Goal: Task Accomplishment & Management: Manage account settings

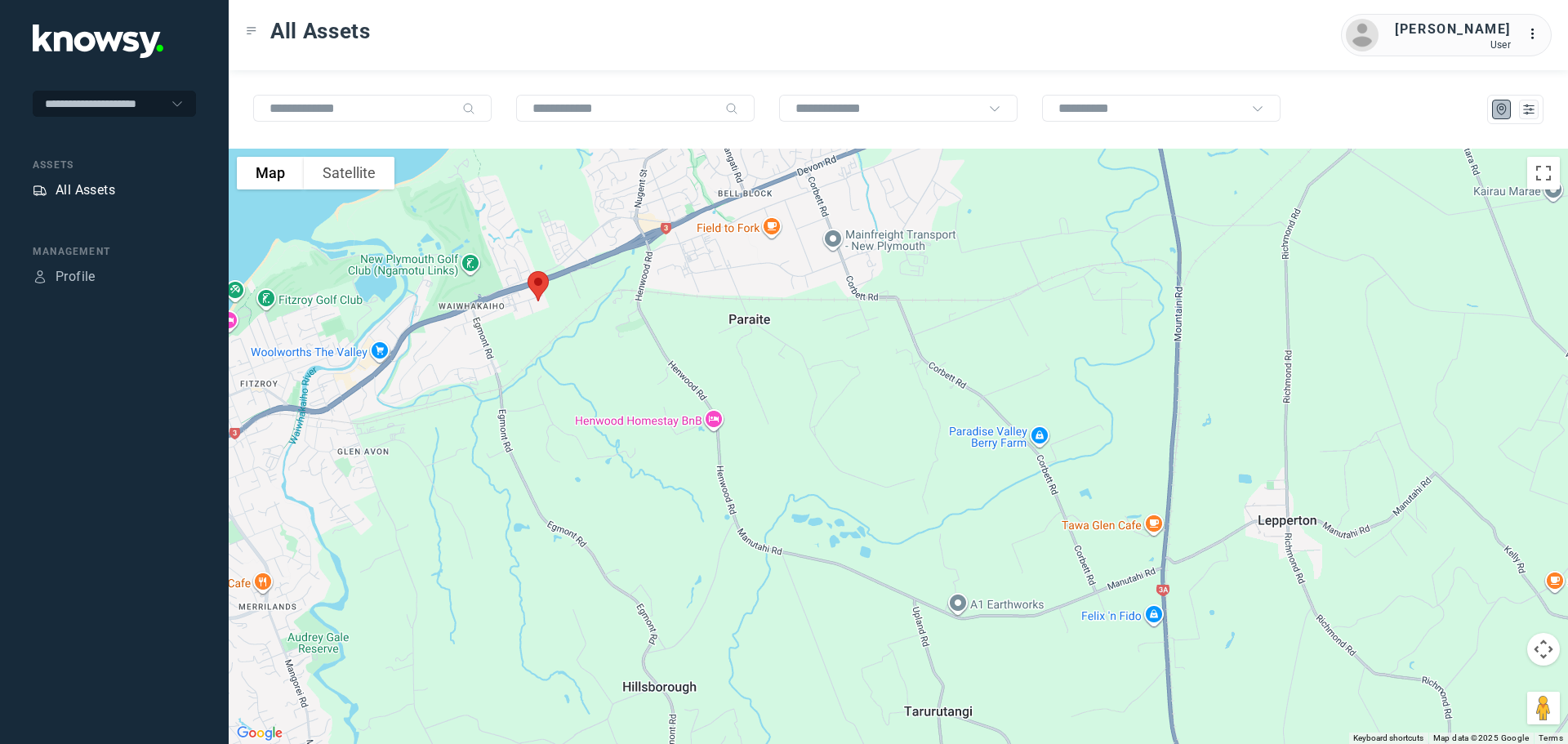
click at [80, 189] on div "All Assets" at bounding box center [85, 190] width 59 height 20
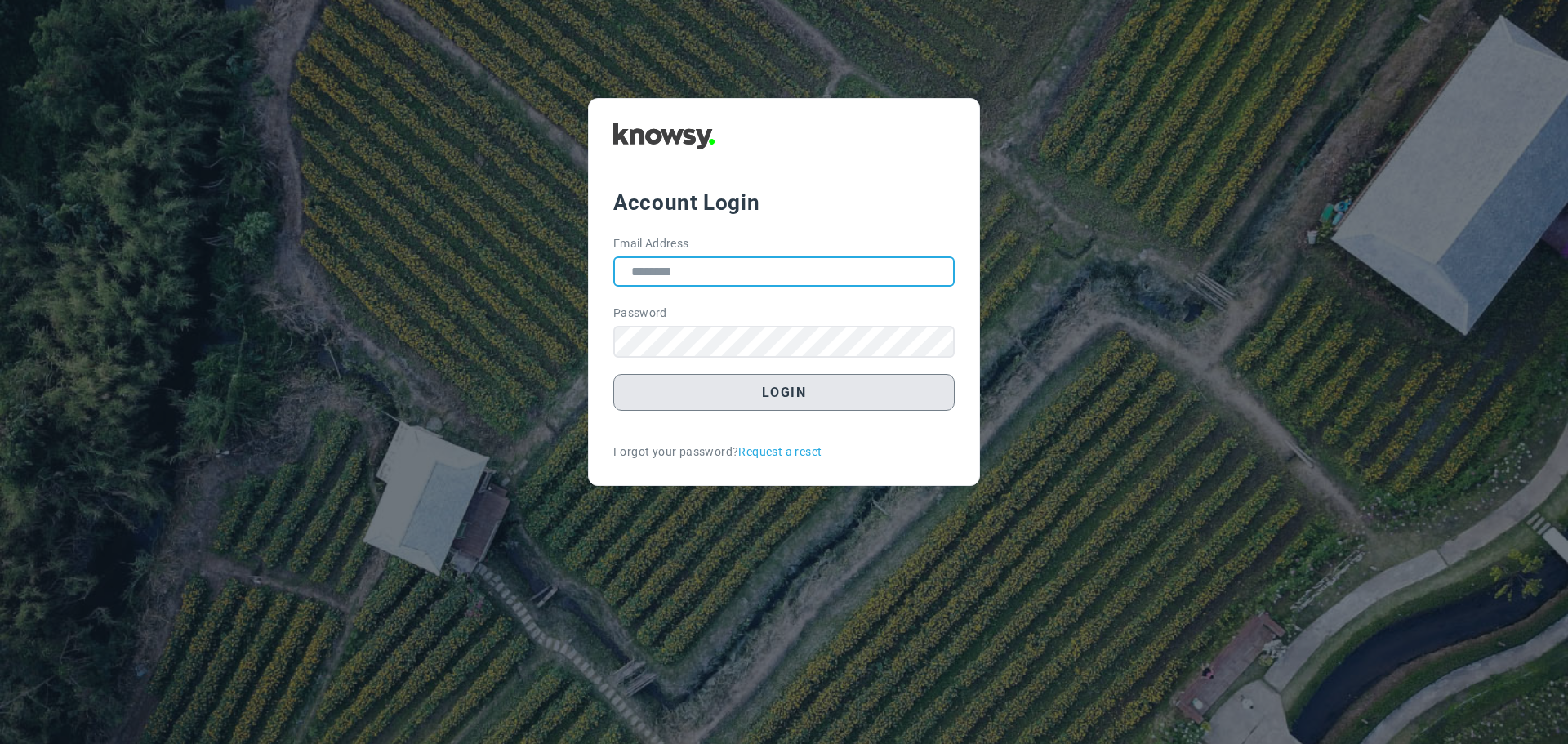
type input "**********"
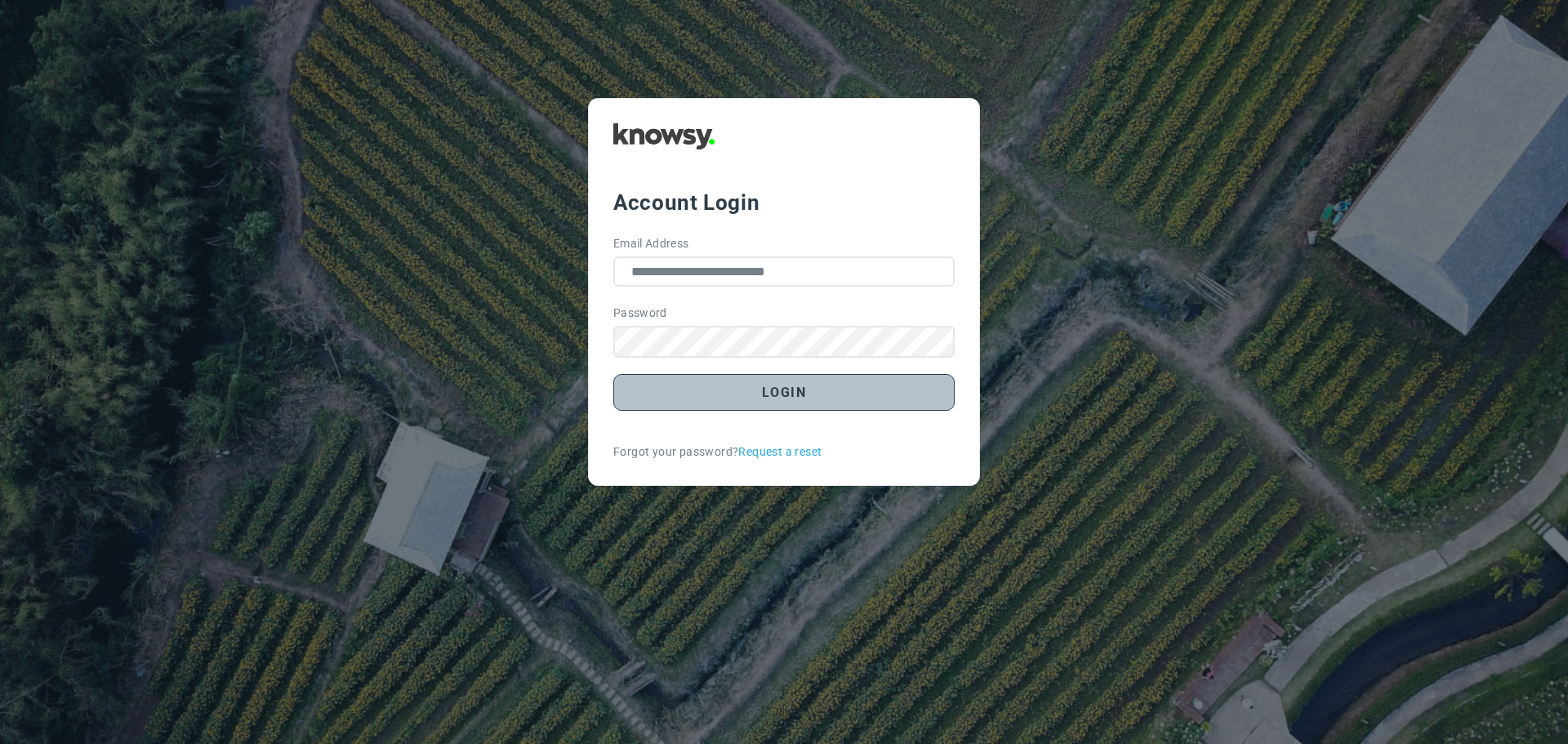
click at [782, 397] on button "Login" at bounding box center [784, 392] width 341 height 37
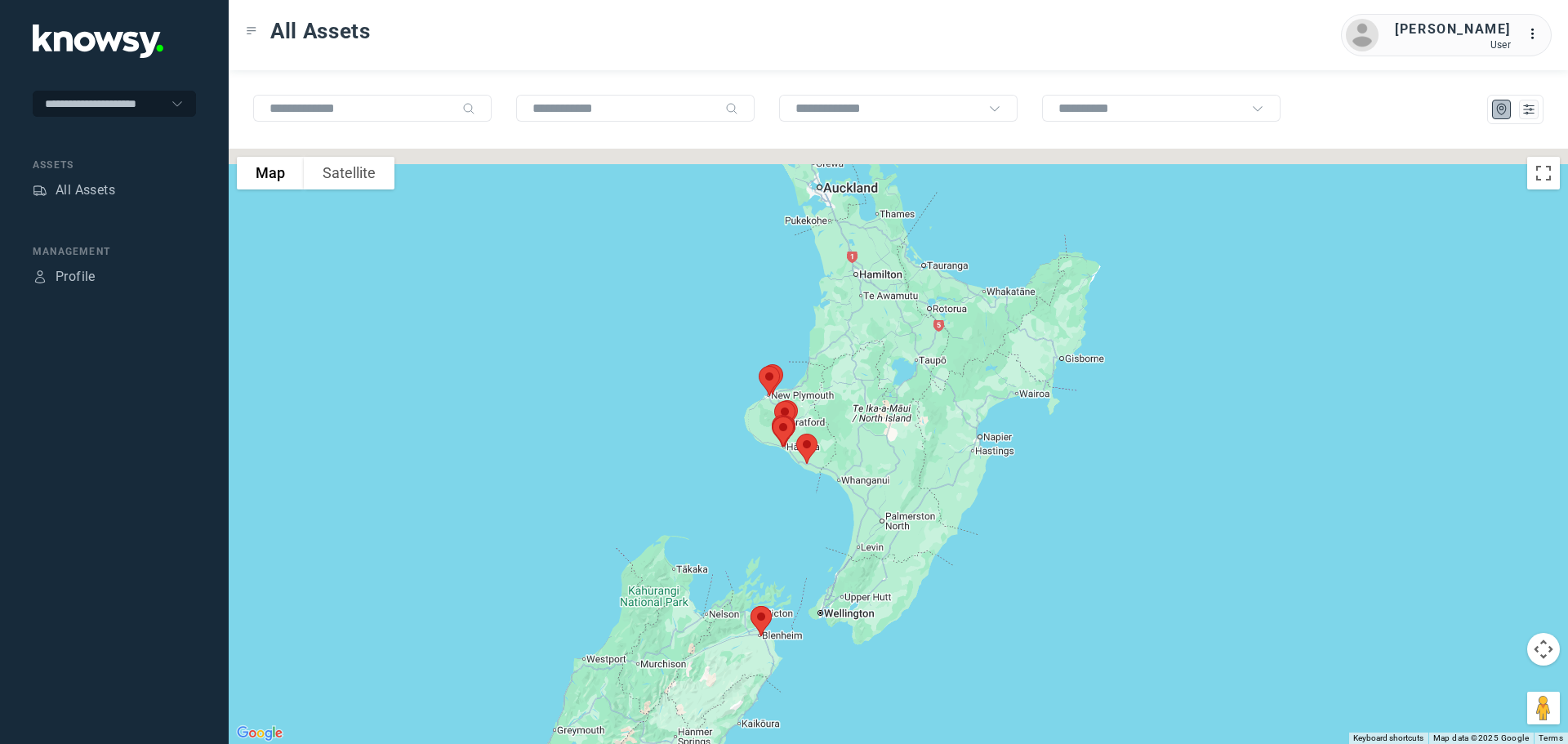
drag, startPoint x: 757, startPoint y: 452, endPoint x: 759, endPoint y: 495, distance: 43.0
click at [759, 496] on div at bounding box center [898, 446] width 1339 height 595
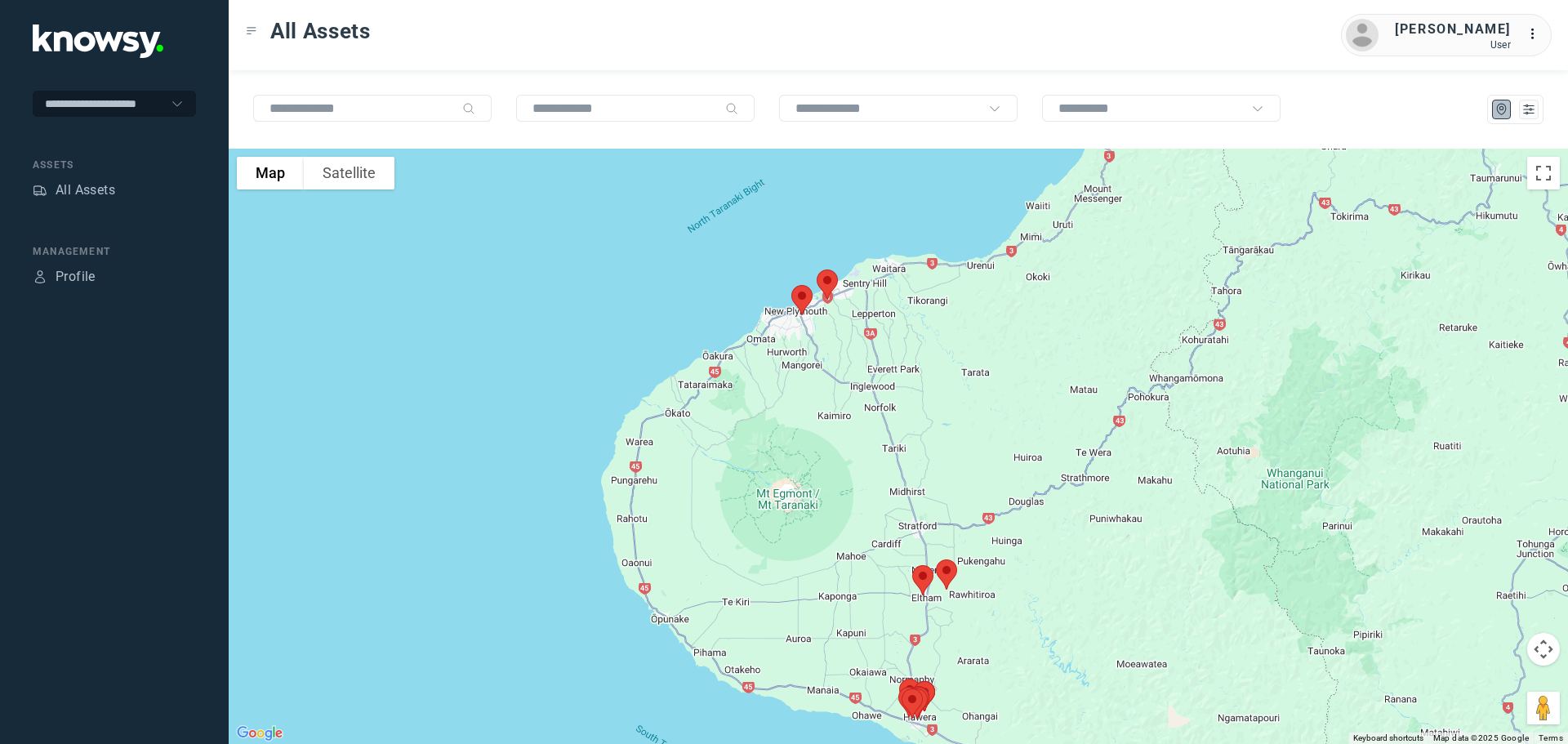
drag, startPoint x: 847, startPoint y: 352, endPoint x: 775, endPoint y: 453, distance: 124.0
click at [775, 453] on div at bounding box center [898, 446] width 1339 height 595
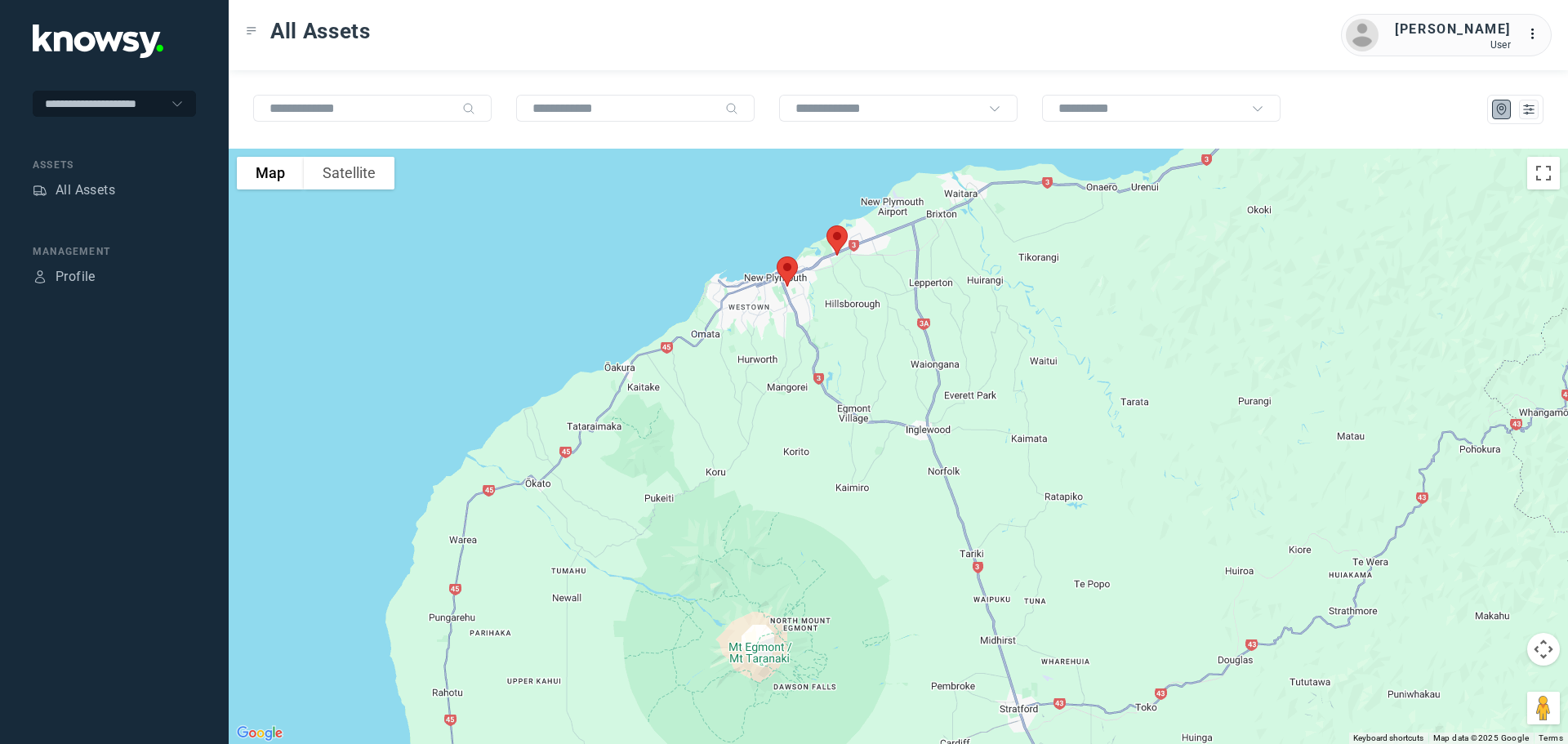
drag, startPoint x: 821, startPoint y: 360, endPoint x: 807, endPoint y: 427, distance: 68.4
click at [807, 427] on div at bounding box center [898, 446] width 1339 height 595
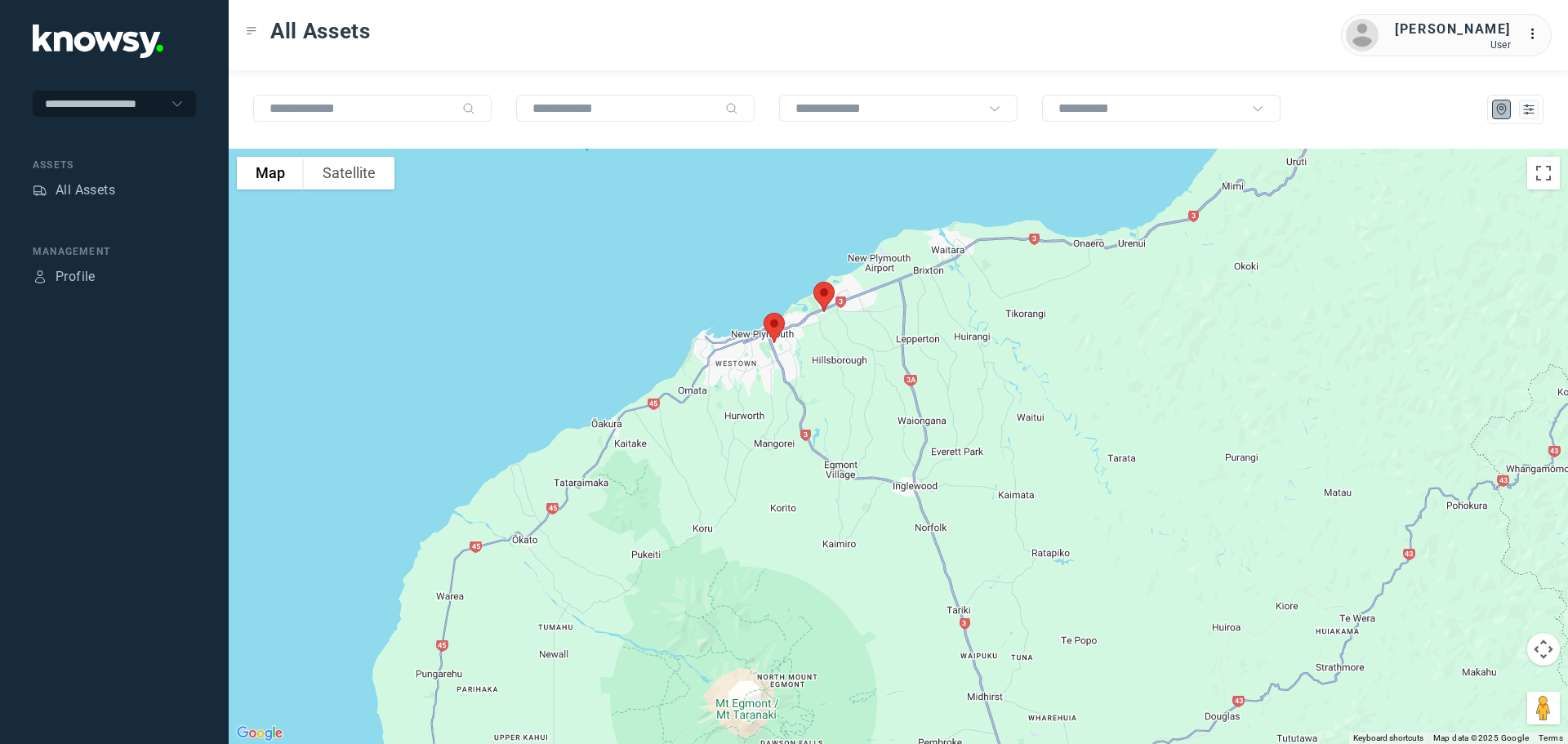
click at [823, 300] on img at bounding box center [824, 297] width 34 height 43
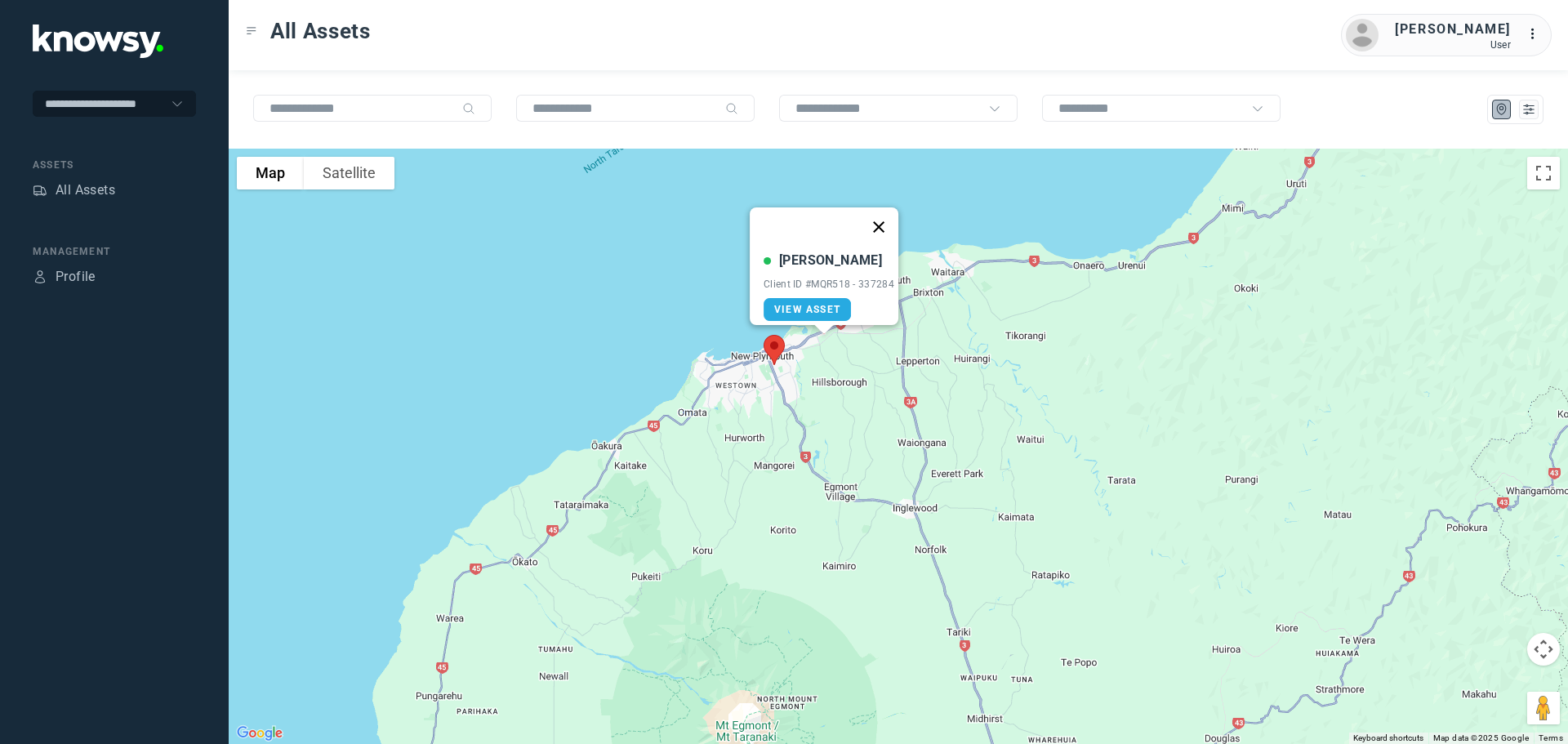
click at [883, 215] on button "Close" at bounding box center [879, 227] width 40 height 40
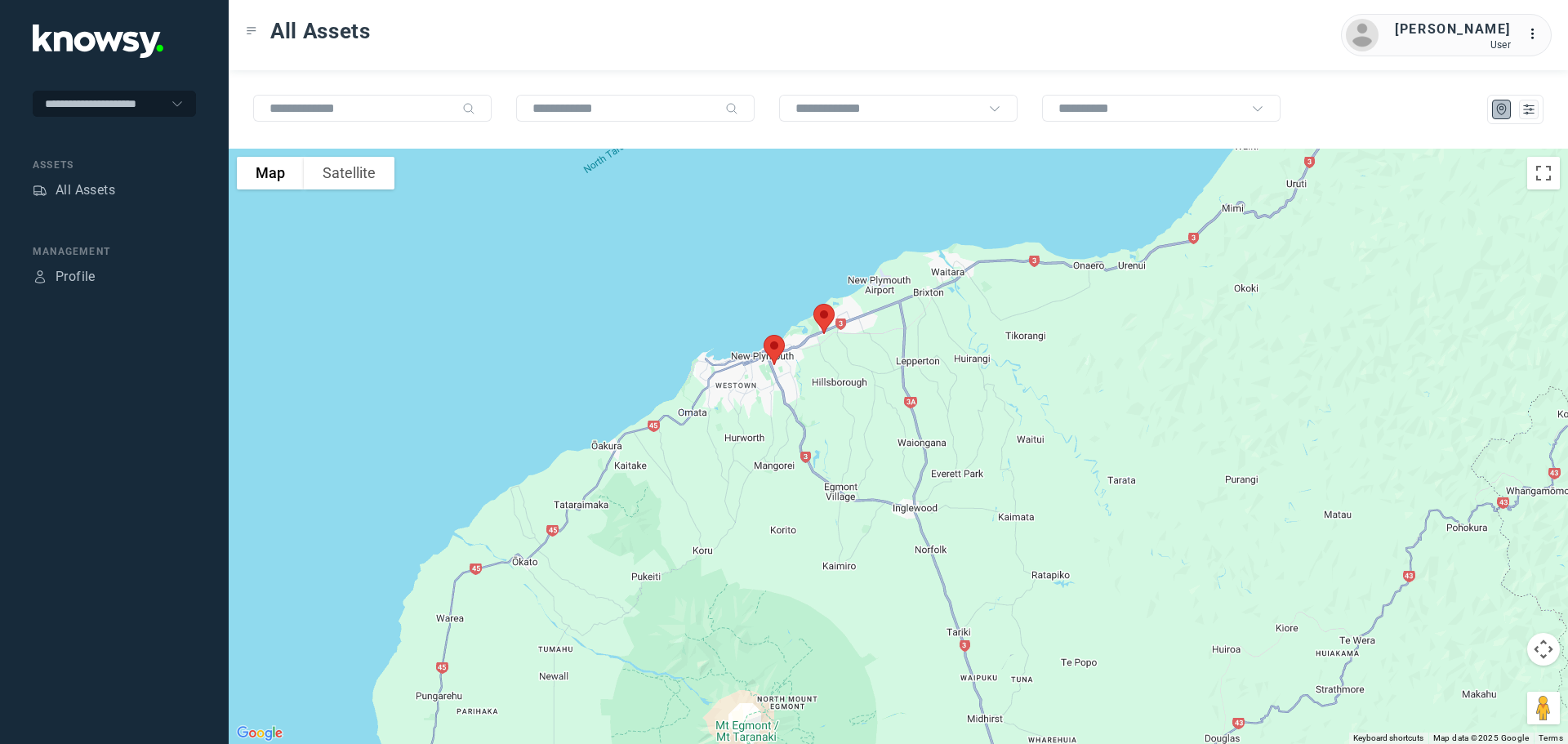
click at [771, 348] on img at bounding box center [774, 350] width 34 height 43
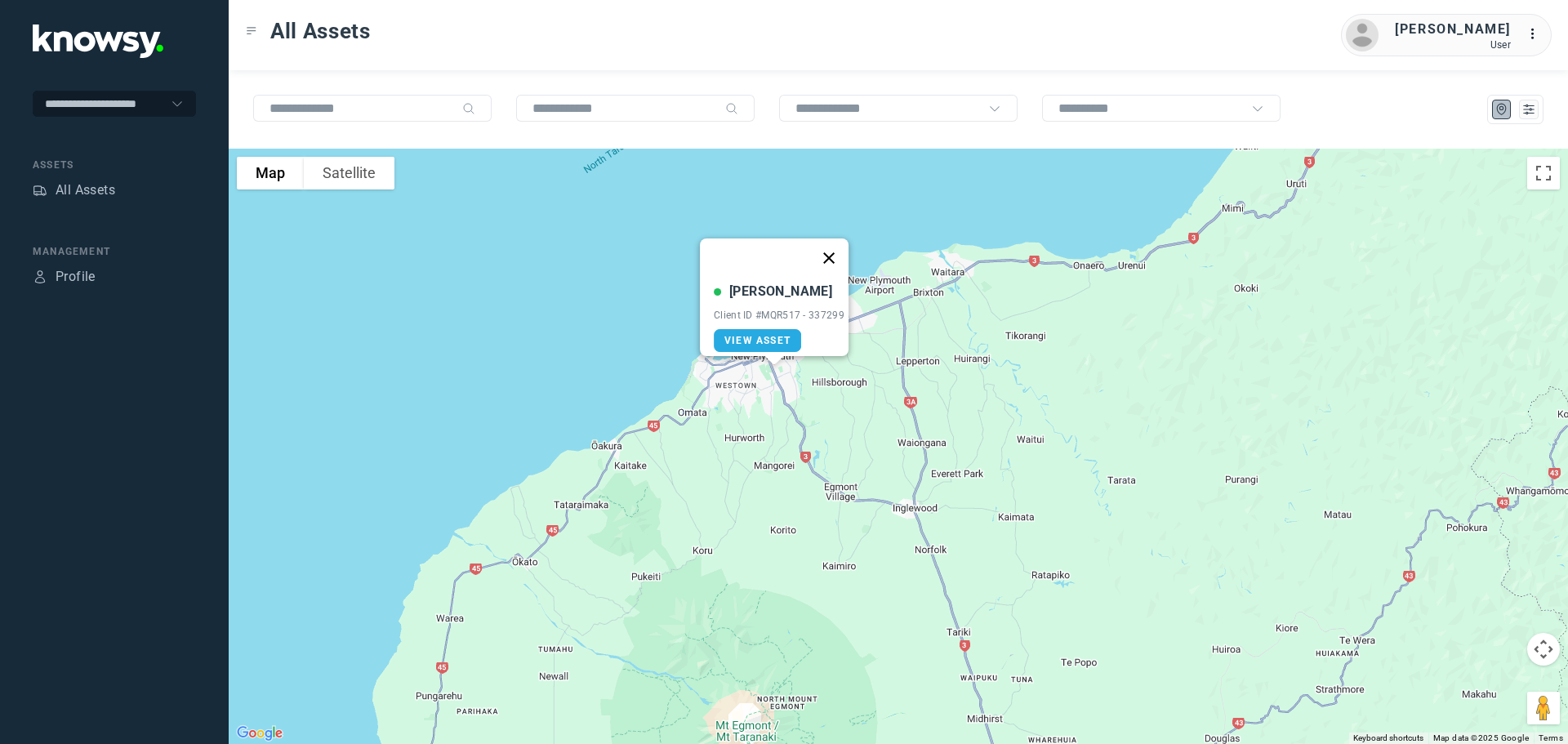
click at [836, 243] on button "Close" at bounding box center [829, 258] width 40 height 40
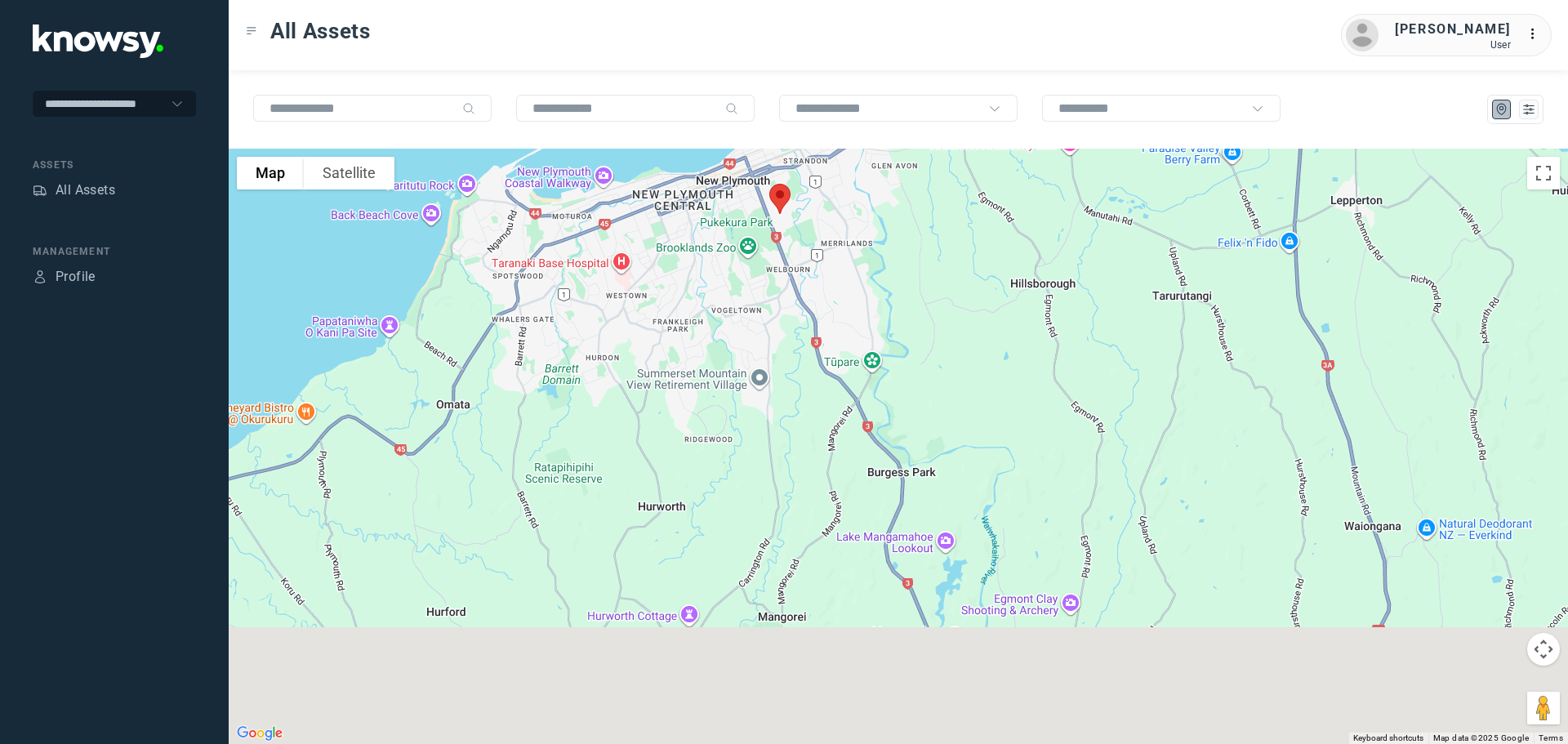
drag, startPoint x: 917, startPoint y: 407, endPoint x: 863, endPoint y: 206, distance: 208.1
click at [864, 210] on div at bounding box center [898, 446] width 1339 height 595
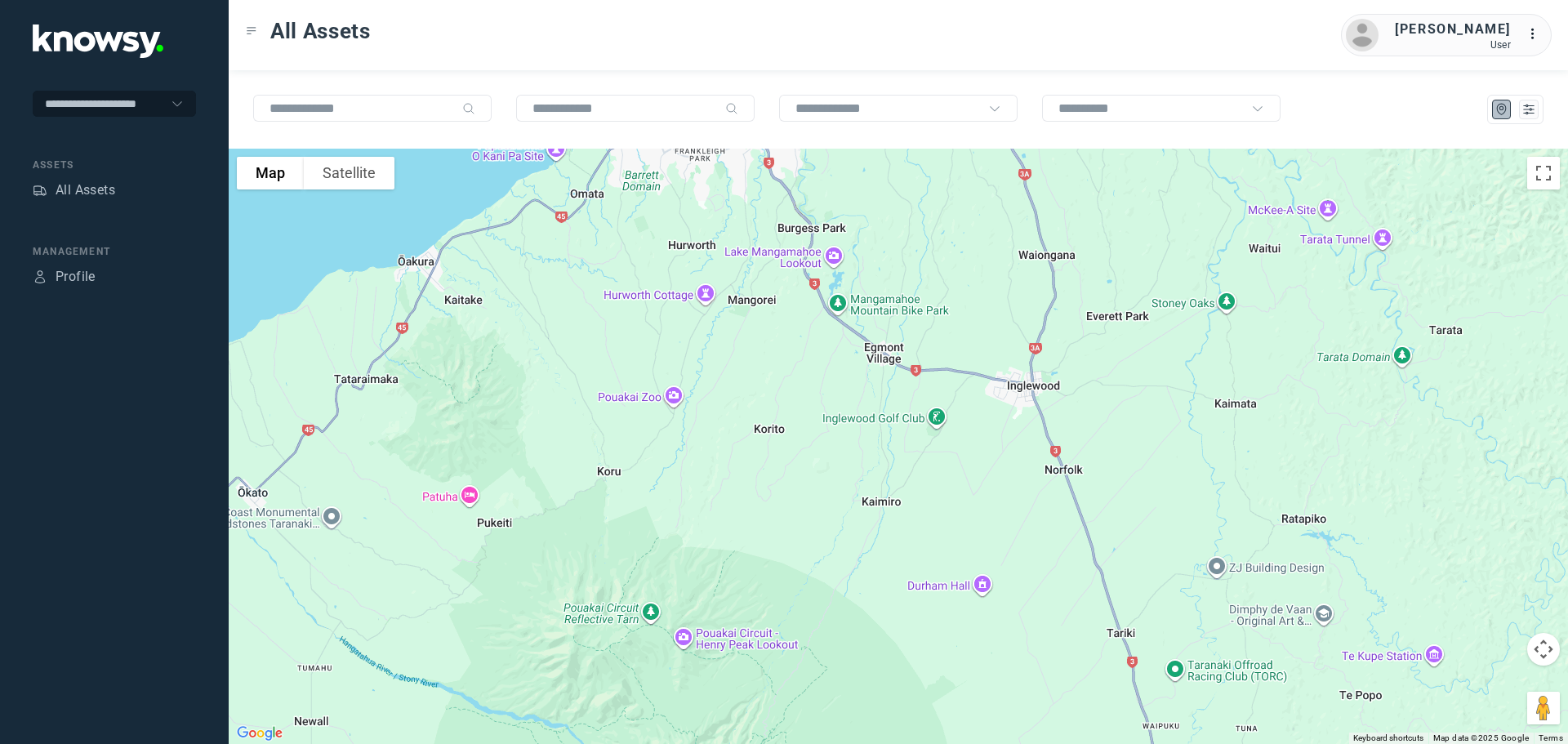
drag, startPoint x: 850, startPoint y: 340, endPoint x: 790, endPoint y: 227, distance: 127.9
click at [796, 235] on div at bounding box center [898, 446] width 1339 height 595
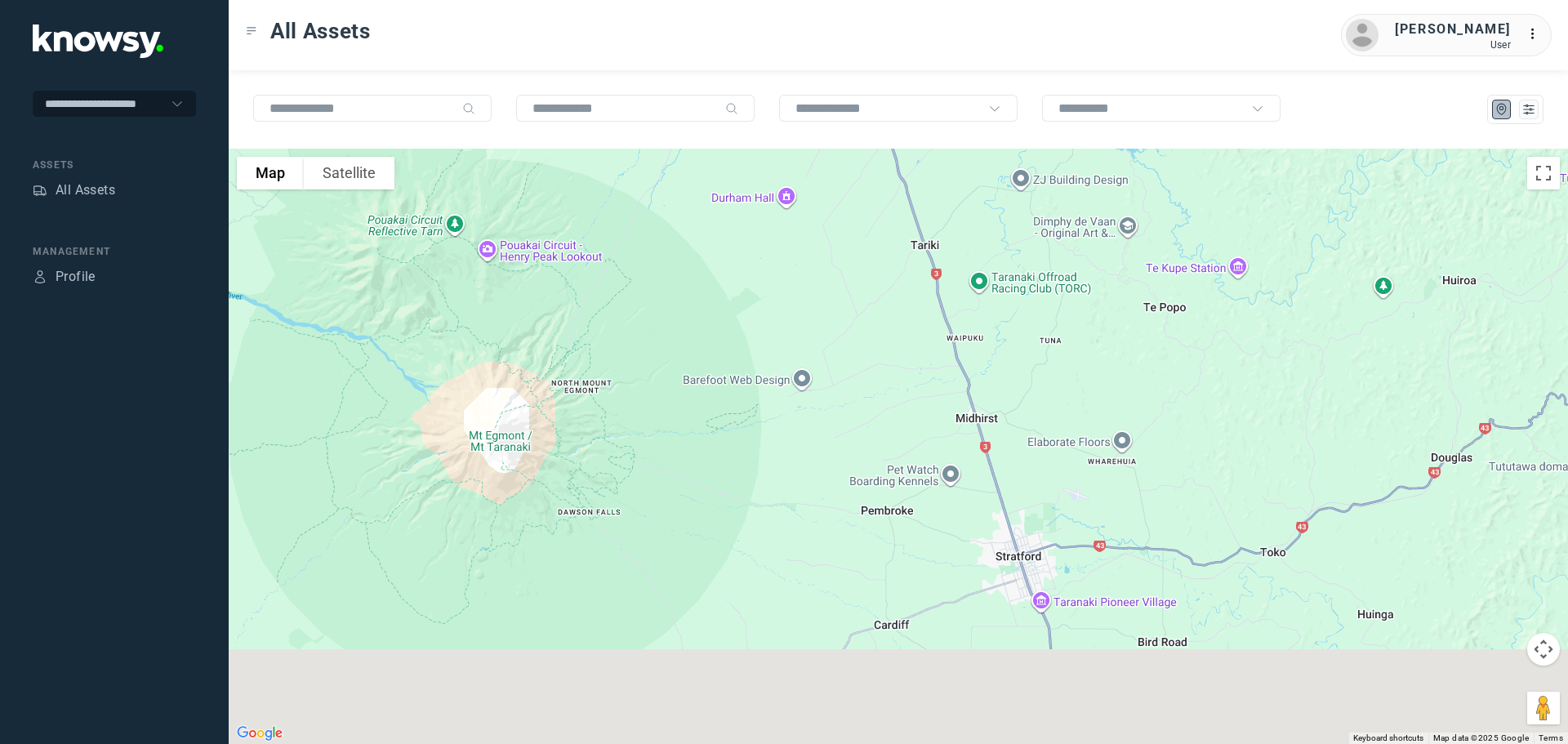
drag, startPoint x: 908, startPoint y: 384, endPoint x: 808, endPoint y: 185, distance: 222.7
click at [817, 195] on div at bounding box center [898, 446] width 1339 height 595
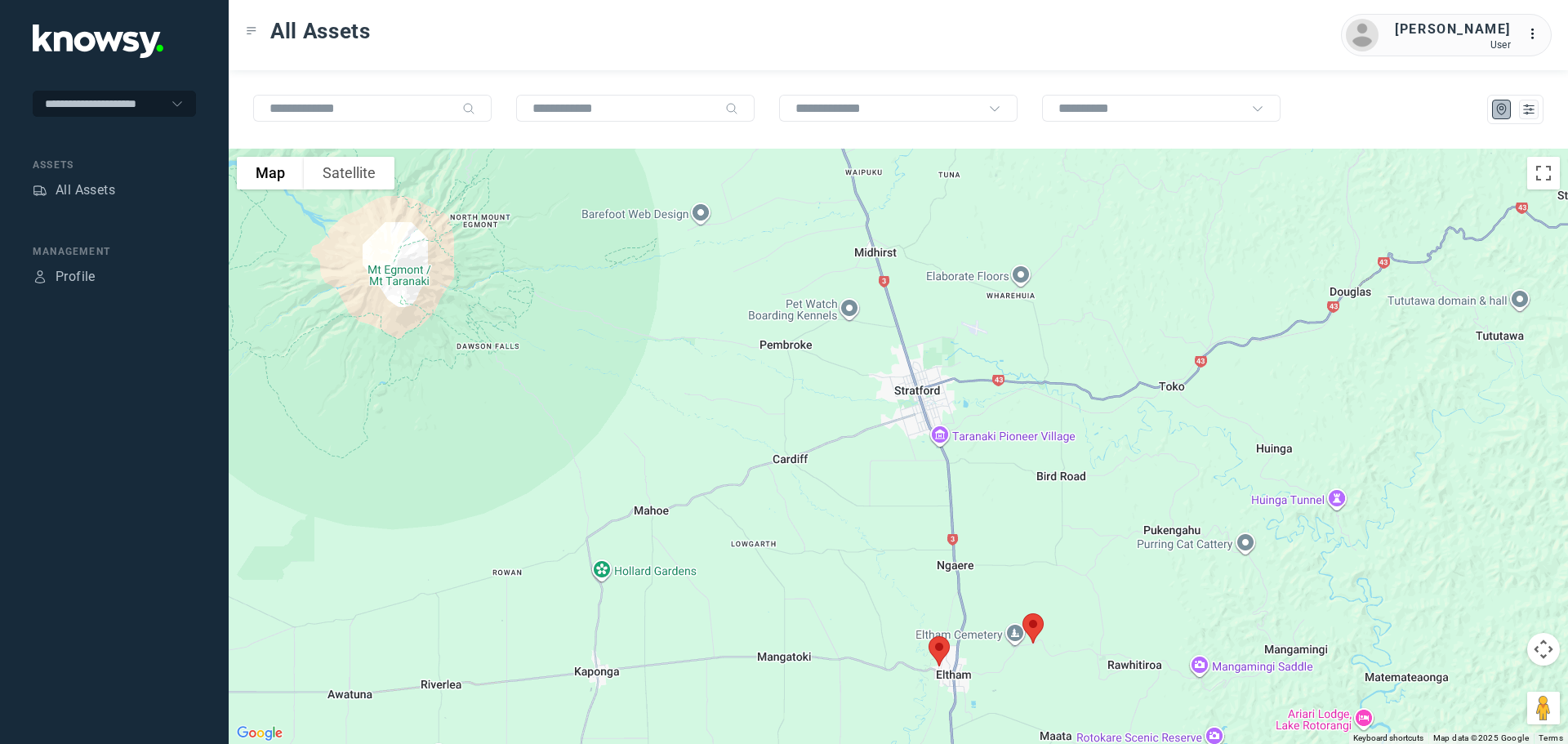
drag, startPoint x: 908, startPoint y: 428, endPoint x: 772, endPoint y: 216, distance: 251.9
click at [772, 216] on div at bounding box center [898, 446] width 1339 height 595
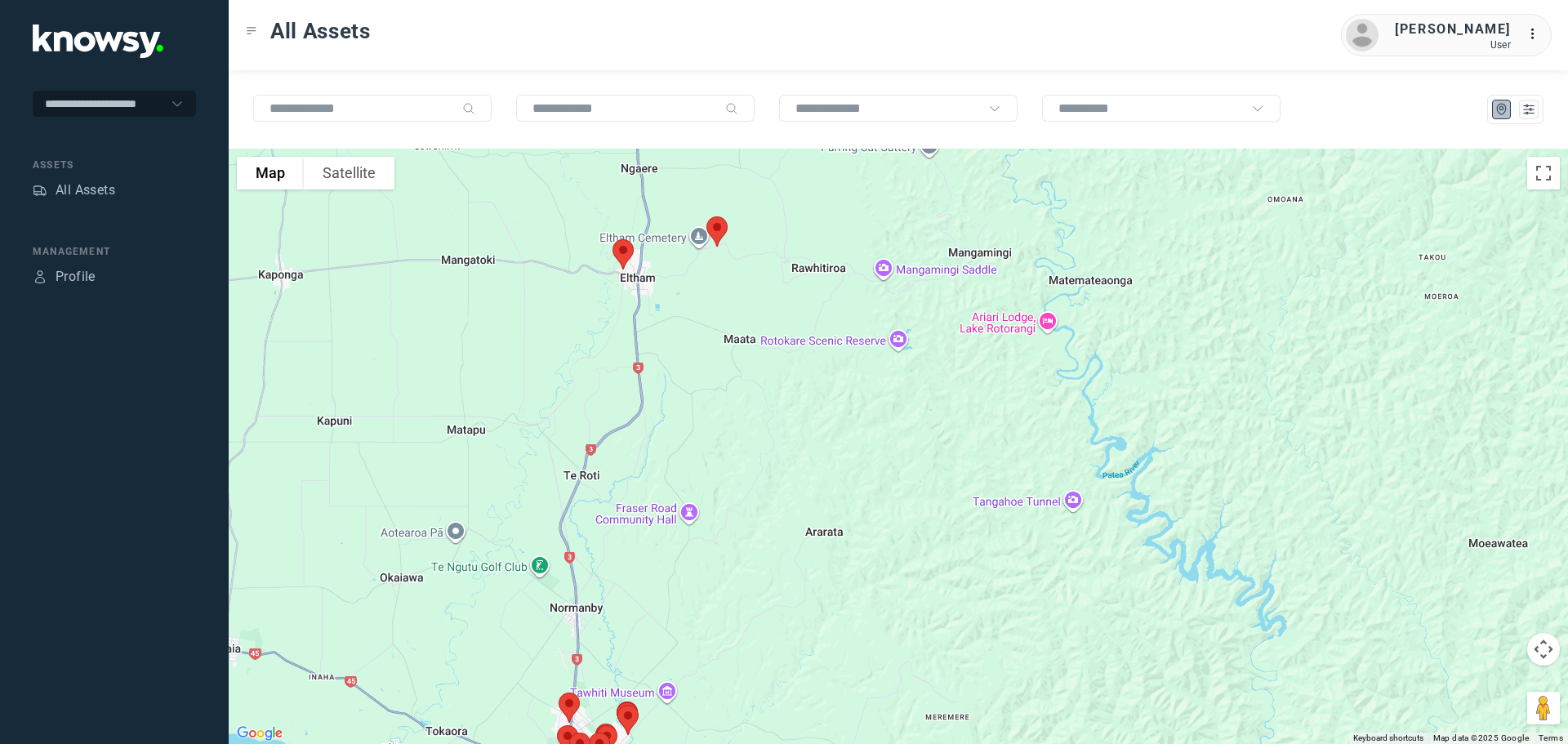
click at [624, 256] on img at bounding box center [623, 255] width 34 height 43
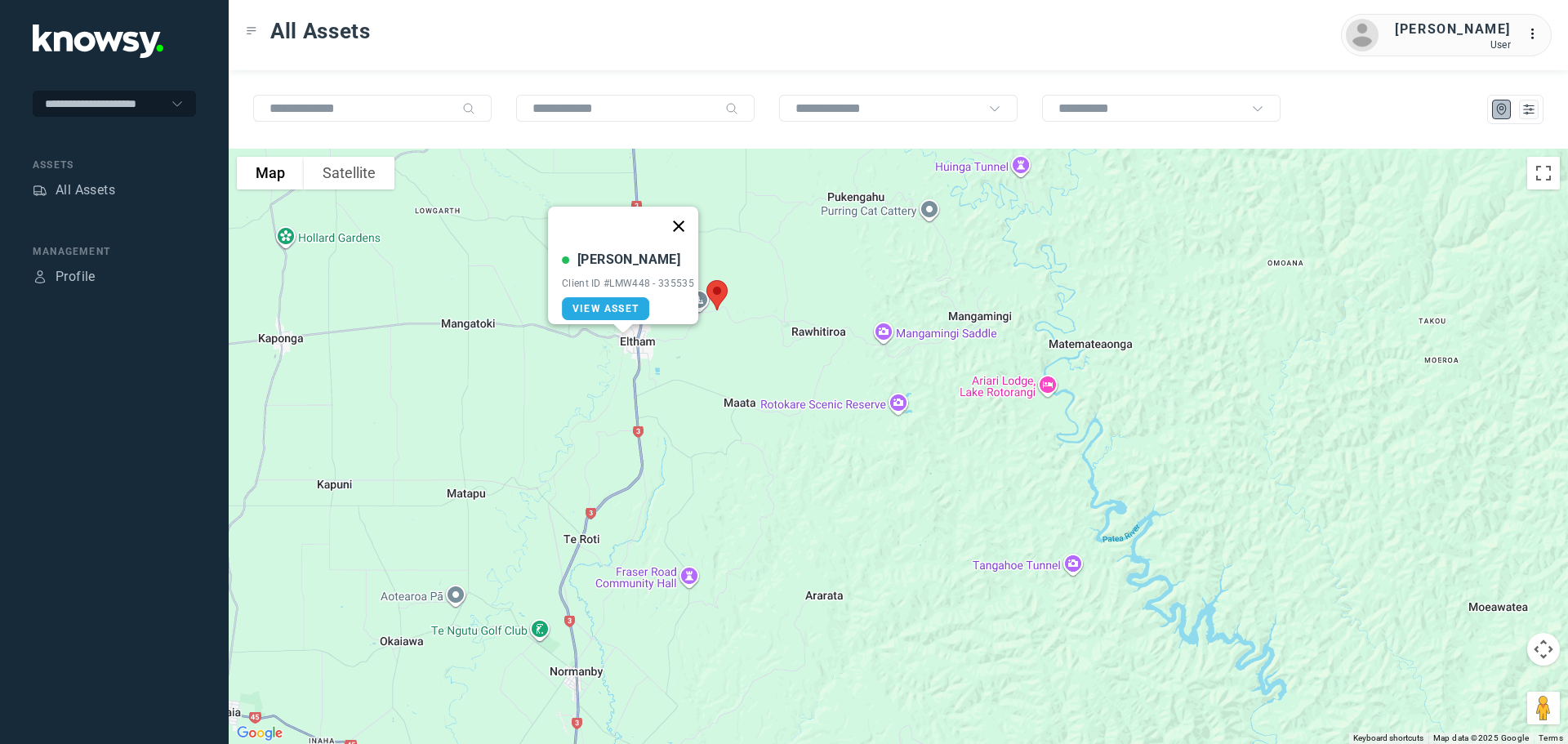
click at [686, 212] on button "Close" at bounding box center [679, 226] width 40 height 40
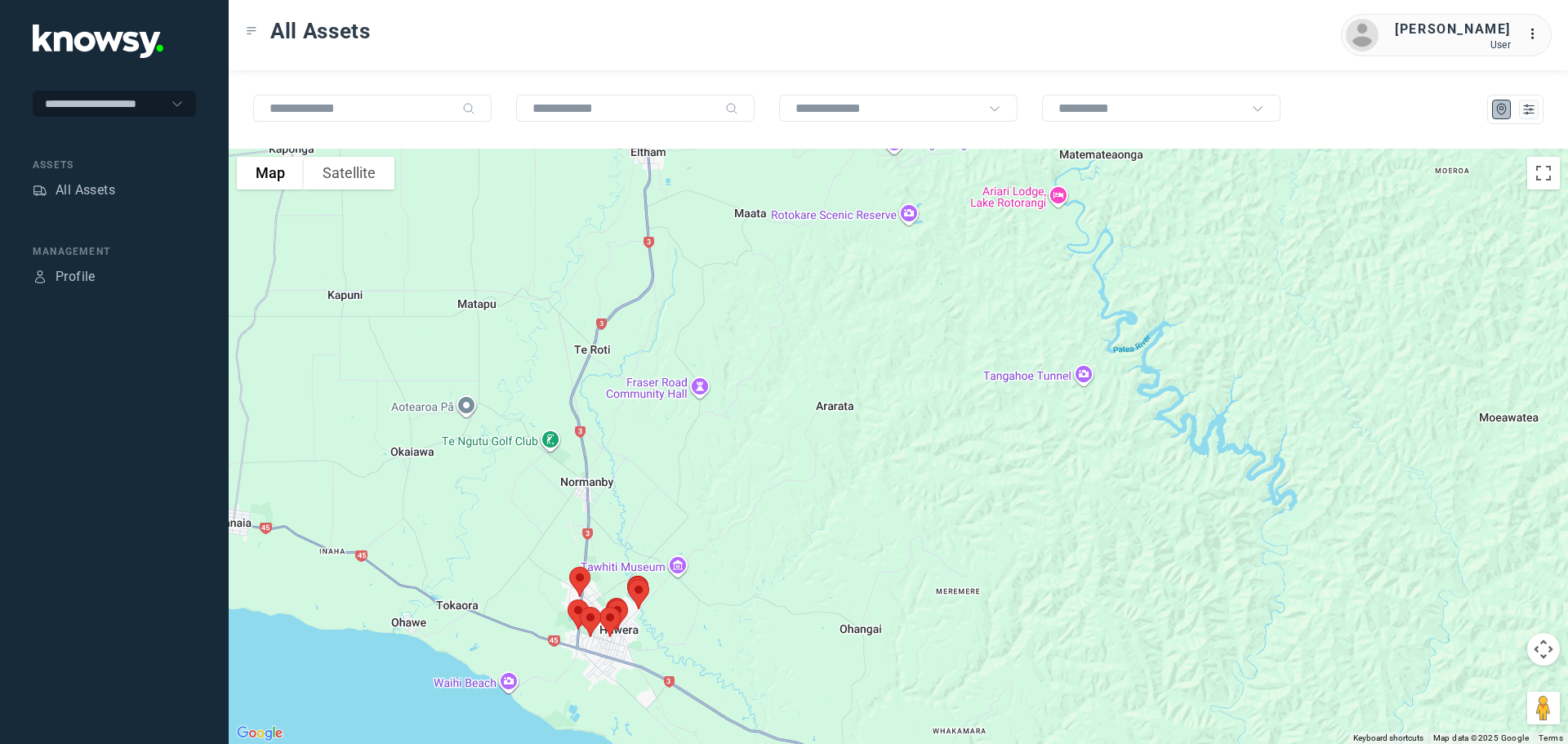
drag, startPoint x: 710, startPoint y: 376, endPoint x: 700, endPoint y: 218, distance: 158.3
click at [716, 203] on div at bounding box center [898, 446] width 1339 height 595
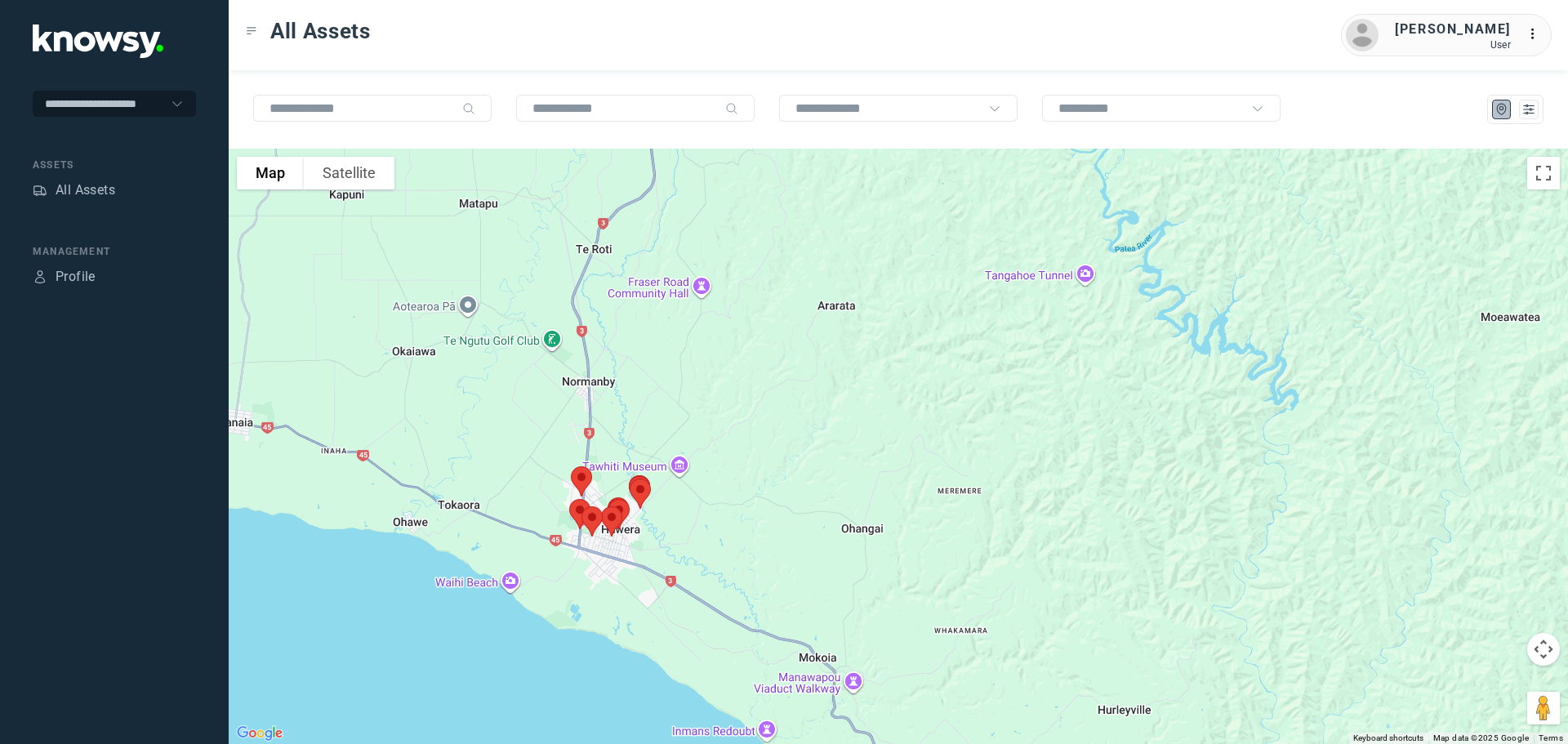
drag, startPoint x: 678, startPoint y: 354, endPoint x: 667, endPoint y: 244, distance: 110.5
click at [673, 231] on div at bounding box center [898, 446] width 1339 height 595
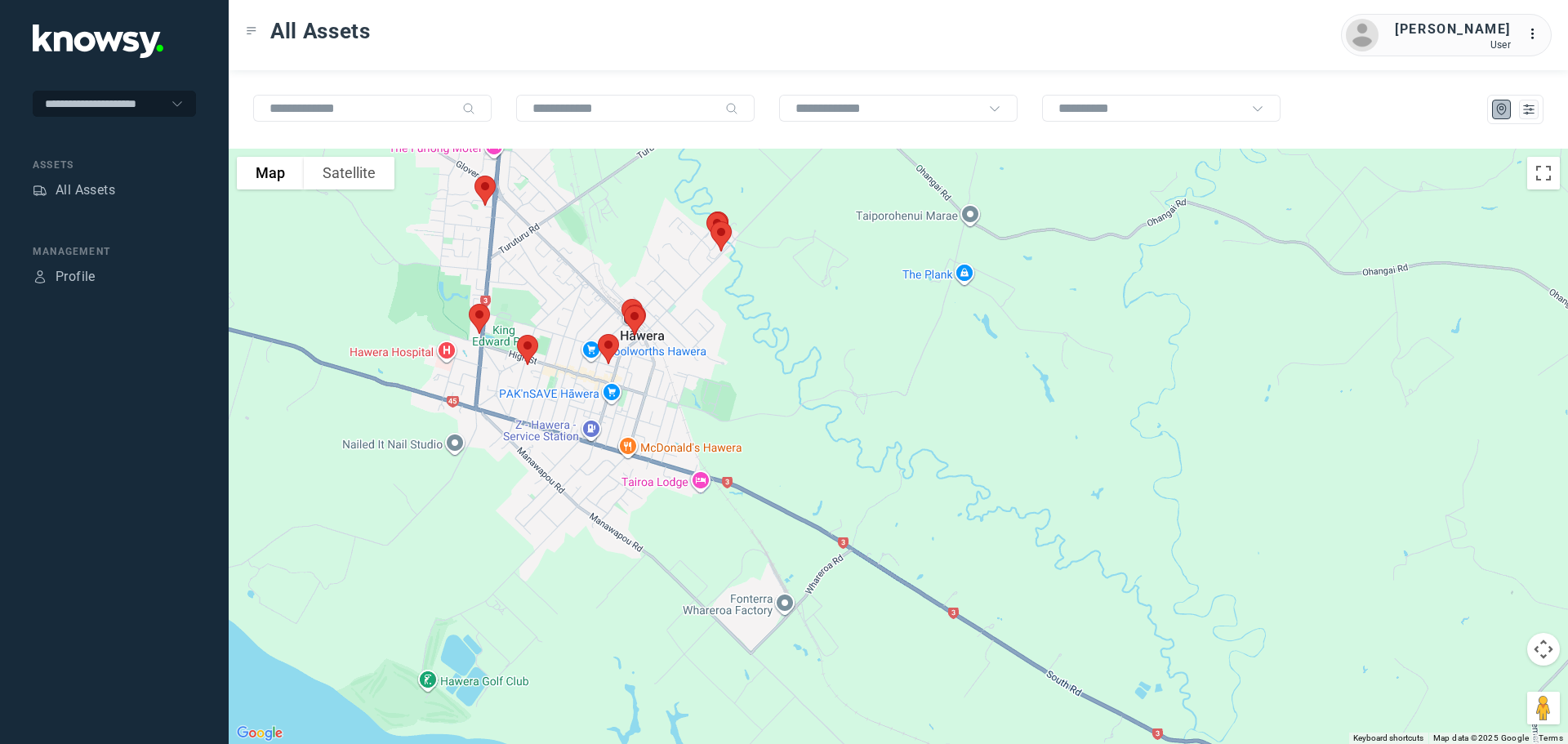
drag, startPoint x: 602, startPoint y: 233, endPoint x: 674, endPoint y: 227, distance: 72.2
click at [674, 227] on div at bounding box center [898, 446] width 1339 height 595
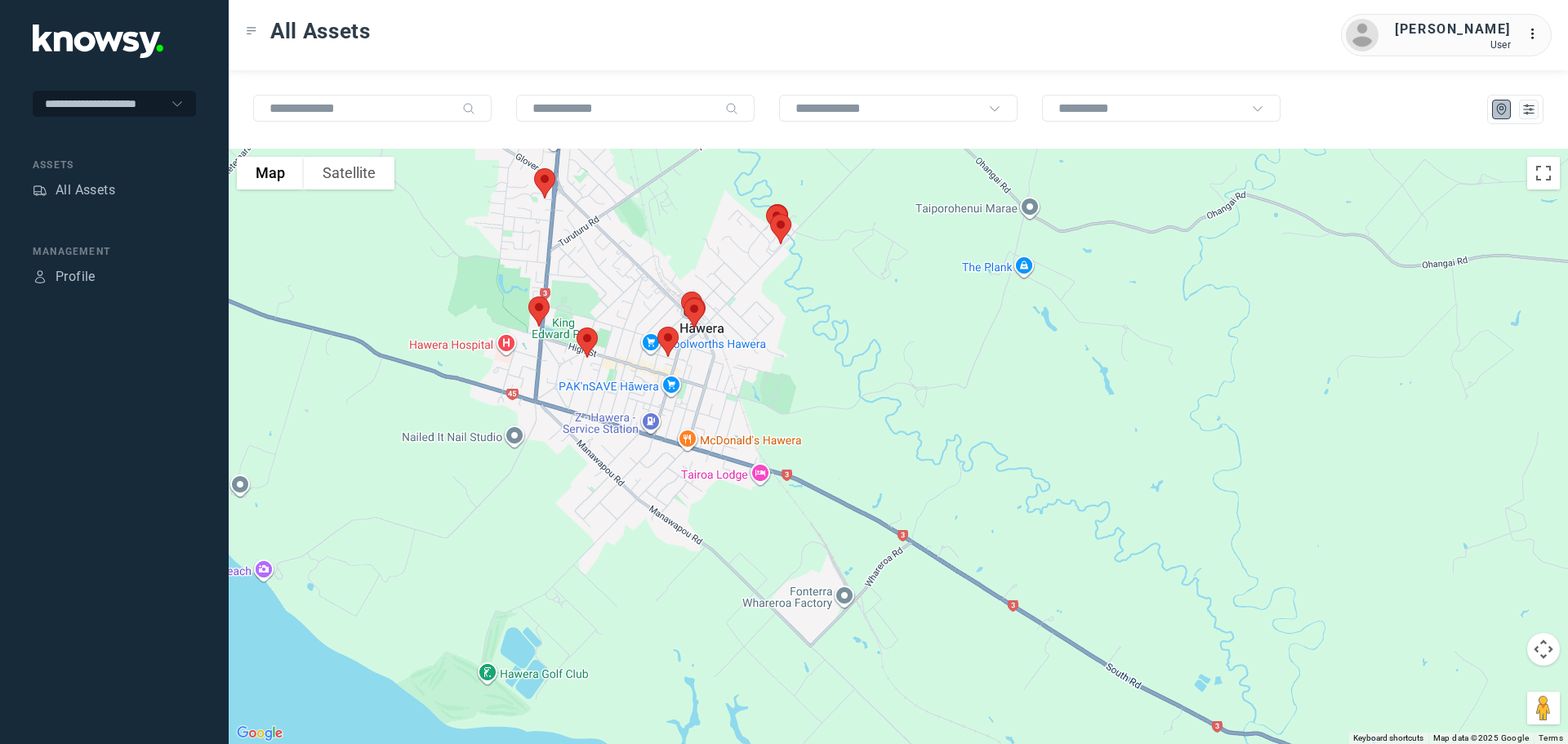
click at [542, 181] on img at bounding box center [544, 183] width 34 height 43
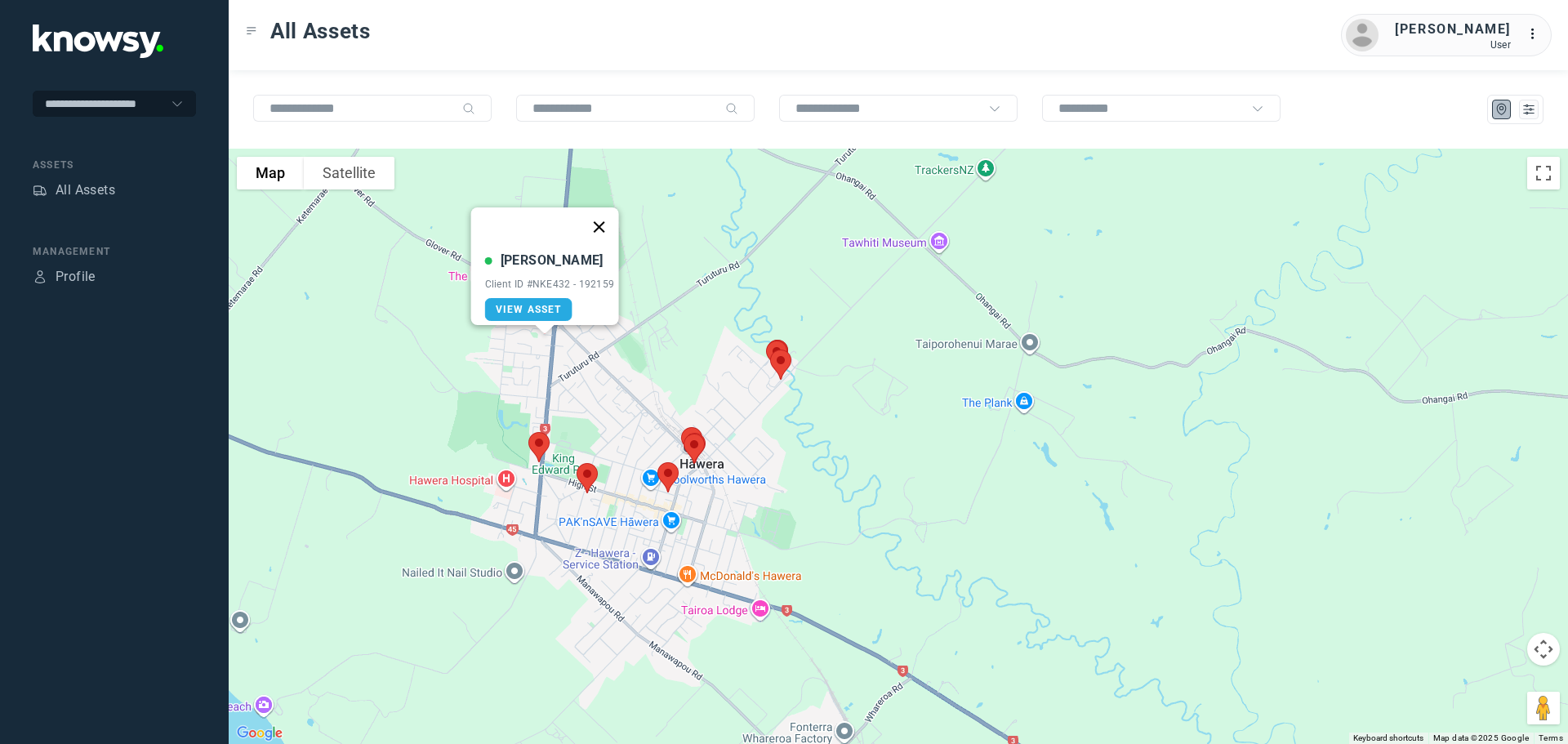
click at [605, 219] on button "Close" at bounding box center [599, 227] width 40 height 40
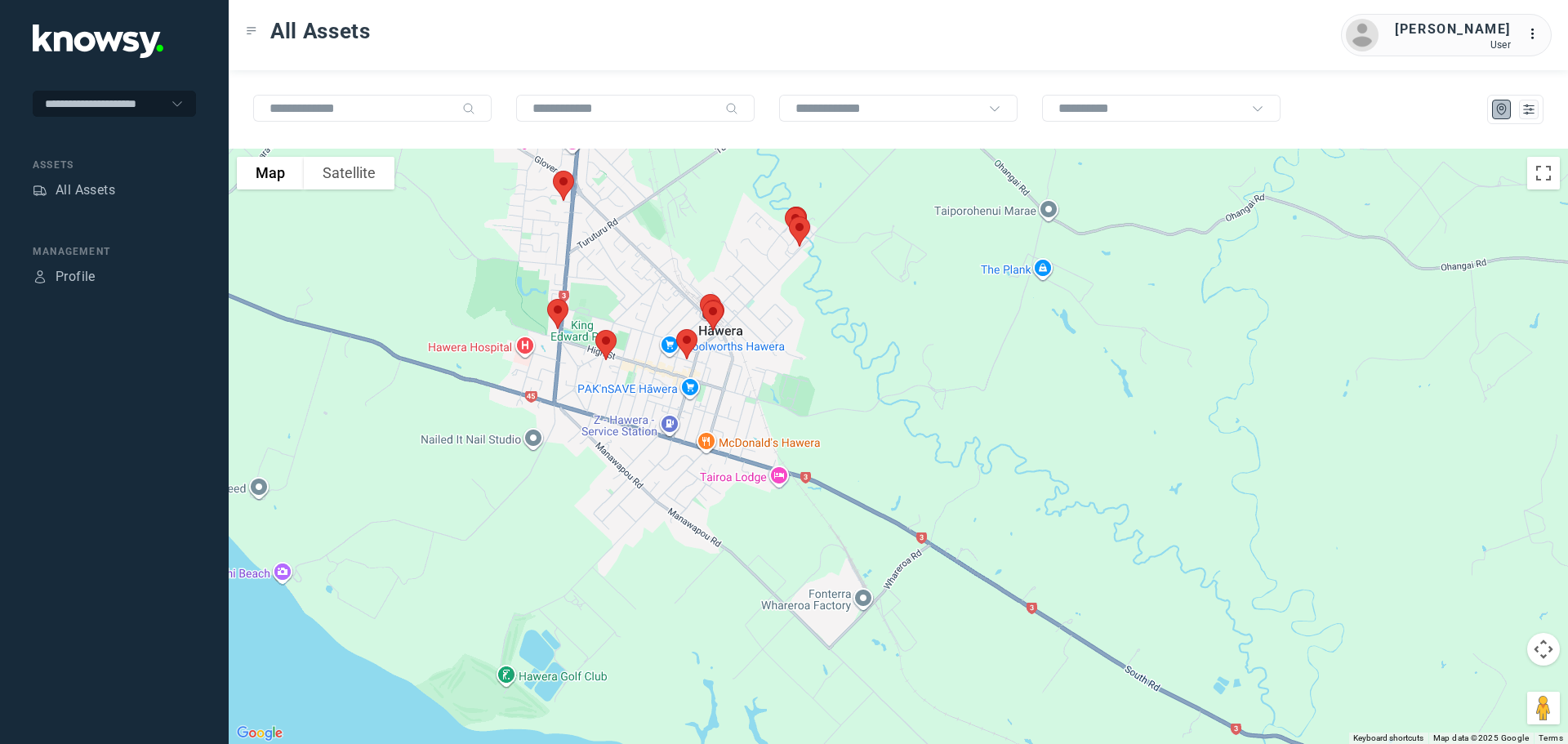
drag, startPoint x: 608, startPoint y: 363, endPoint x: 618, endPoint y: 261, distance: 102.5
click at [618, 261] on div at bounding box center [898, 446] width 1339 height 595
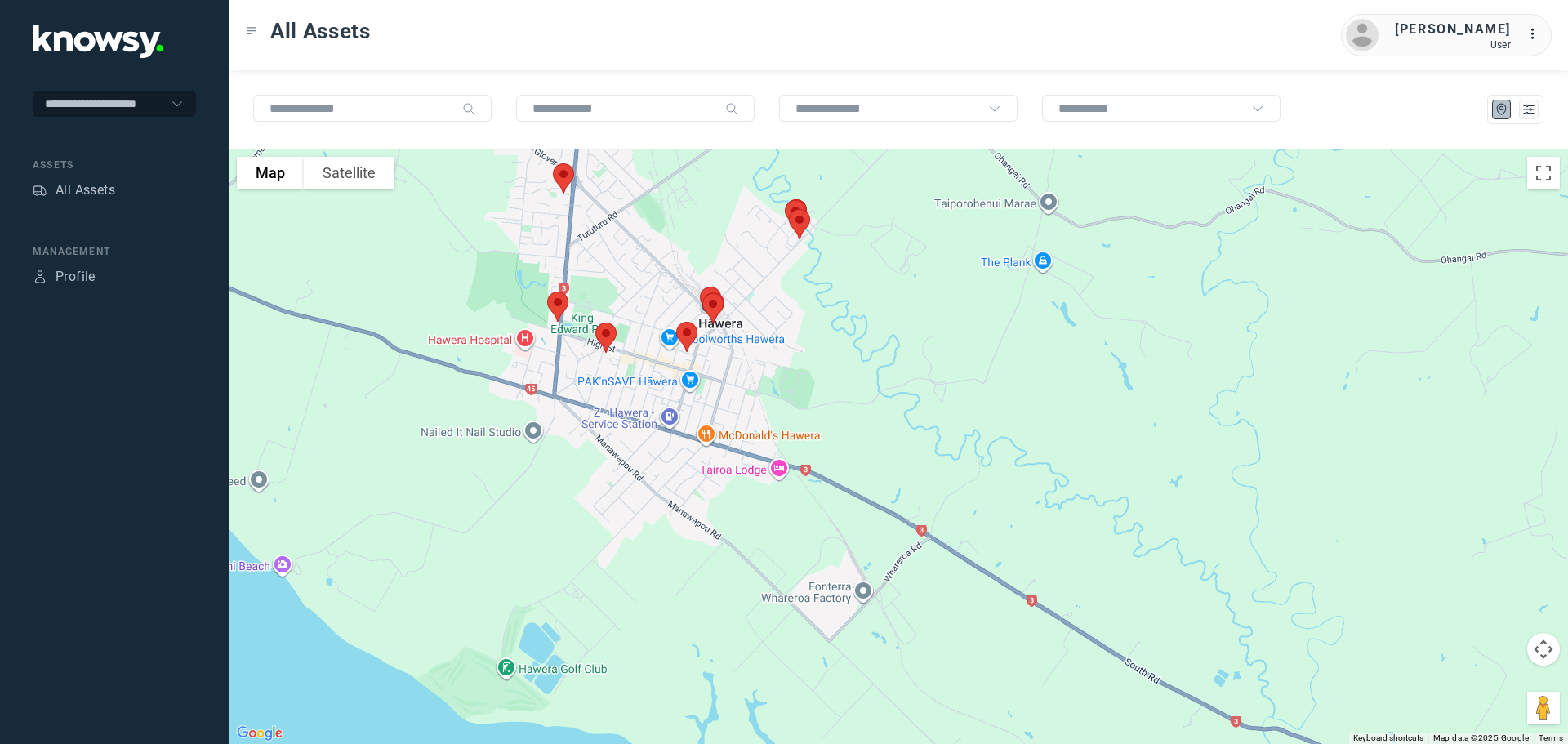
click at [686, 335] on img at bounding box center [686, 336] width 34 height 43
click at [742, 234] on button "Close" at bounding box center [740, 245] width 40 height 40
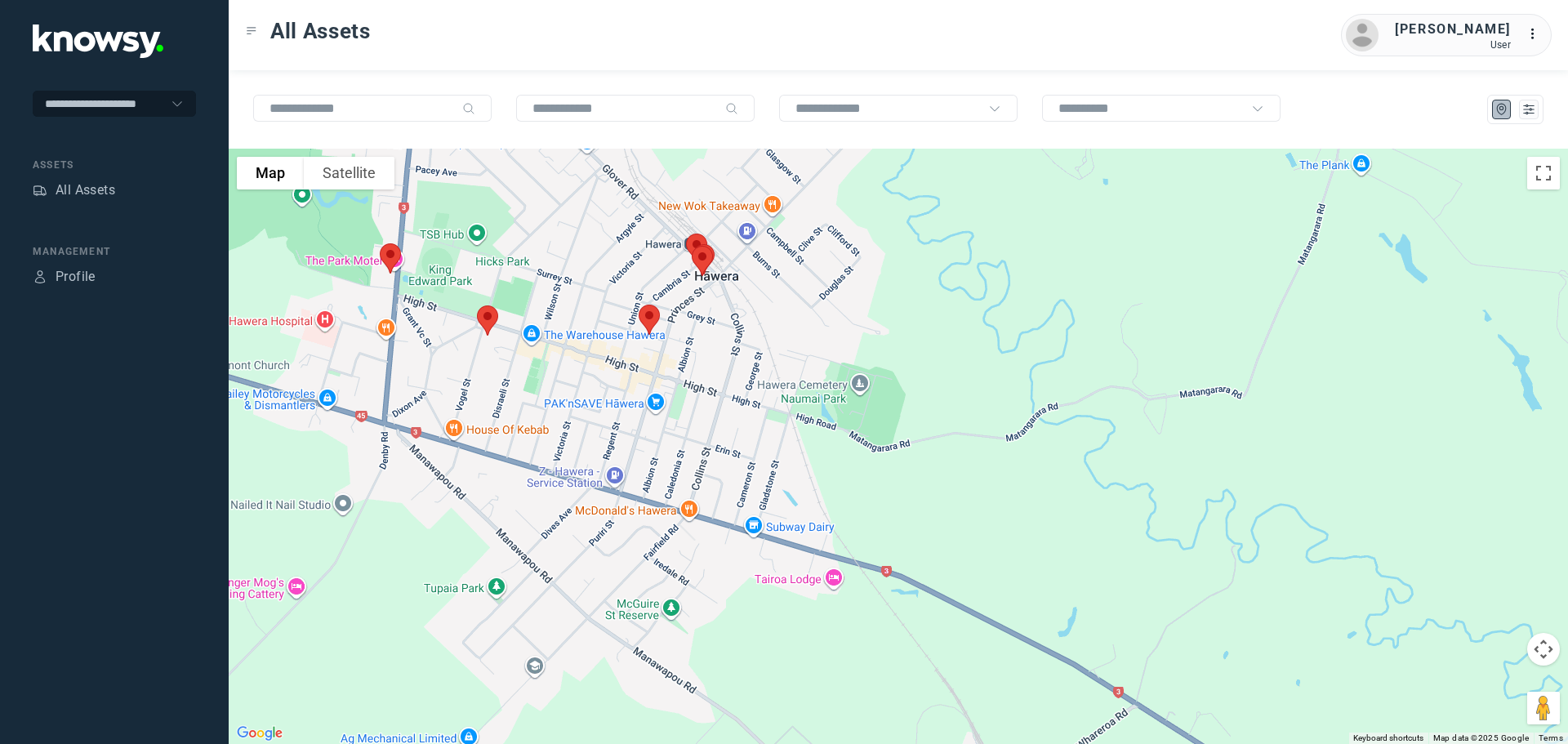
click at [702, 257] on img at bounding box center [703, 261] width 34 height 43
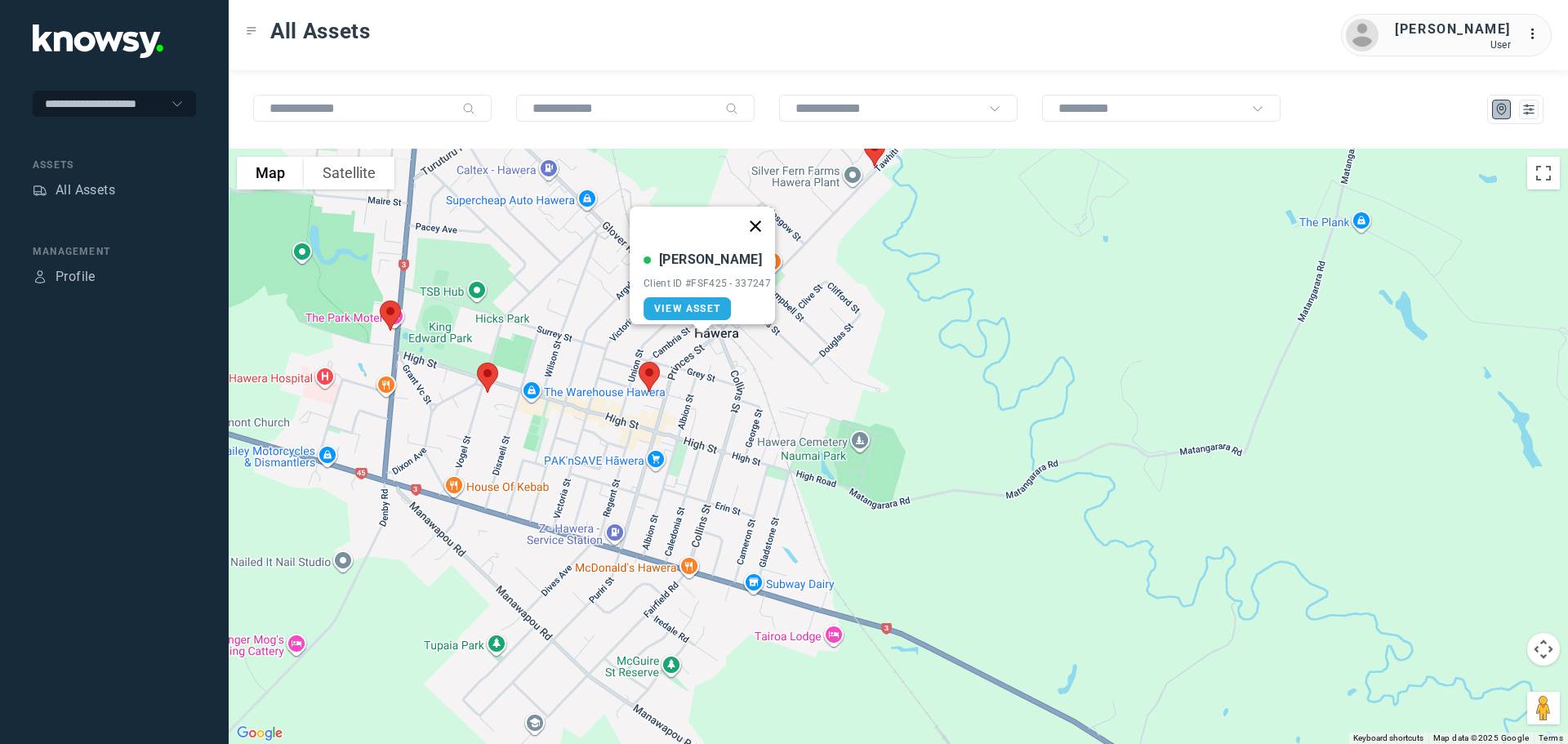
click at [764, 215] on button "Close" at bounding box center [755, 226] width 40 height 40
click at [88, 192] on div "All Assets" at bounding box center [85, 190] width 59 height 20
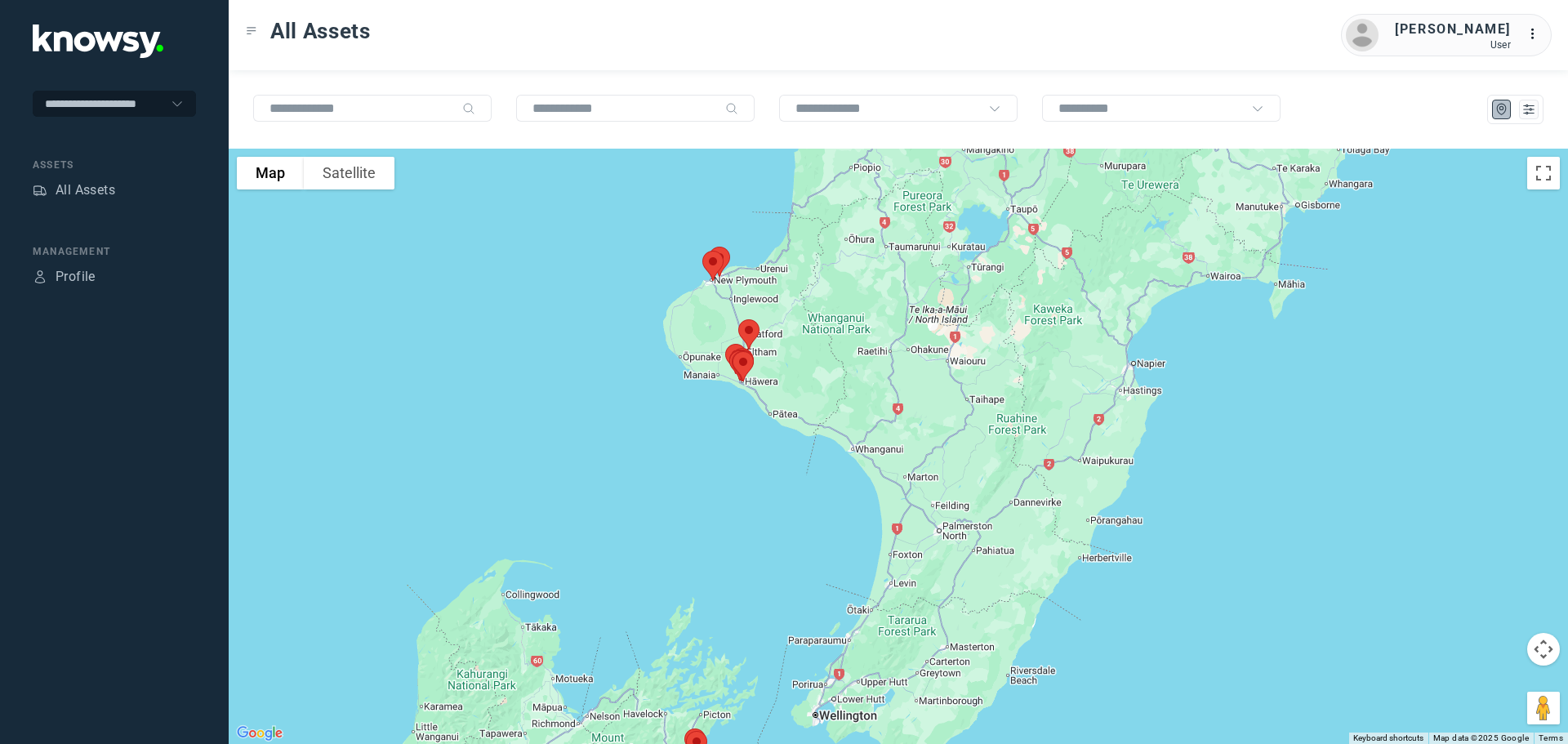
drag, startPoint x: 816, startPoint y: 265, endPoint x: 638, endPoint y: 341, distance: 193.5
click at [638, 341] on div at bounding box center [898, 446] width 1339 height 595
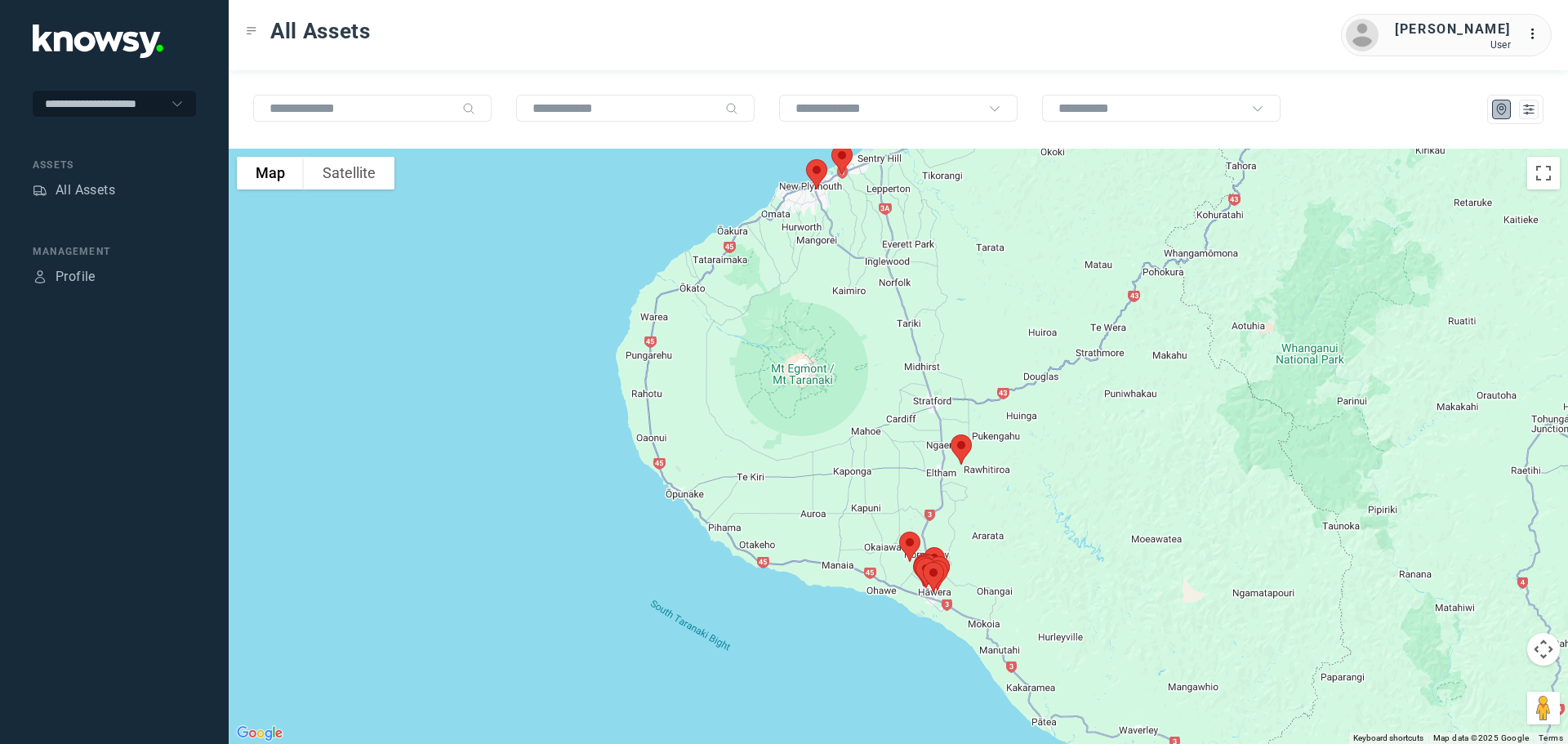
drag, startPoint x: 729, startPoint y: 354, endPoint x: 616, endPoint y: 451, distance: 148.9
click at [624, 451] on div at bounding box center [898, 446] width 1339 height 595
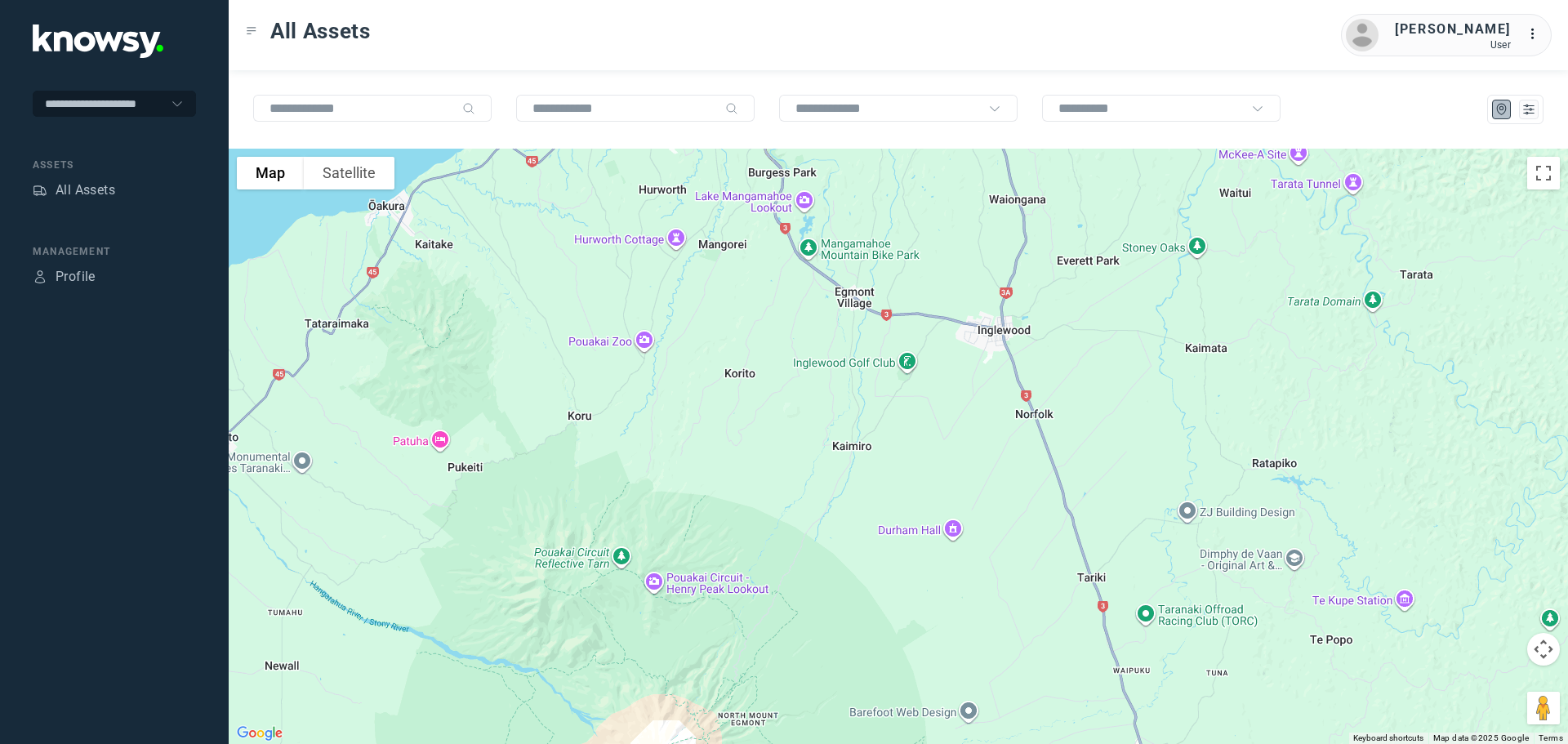
drag, startPoint x: 705, startPoint y: 297, endPoint x: 618, endPoint y: 460, distance: 184.8
click at [618, 460] on div at bounding box center [898, 446] width 1339 height 595
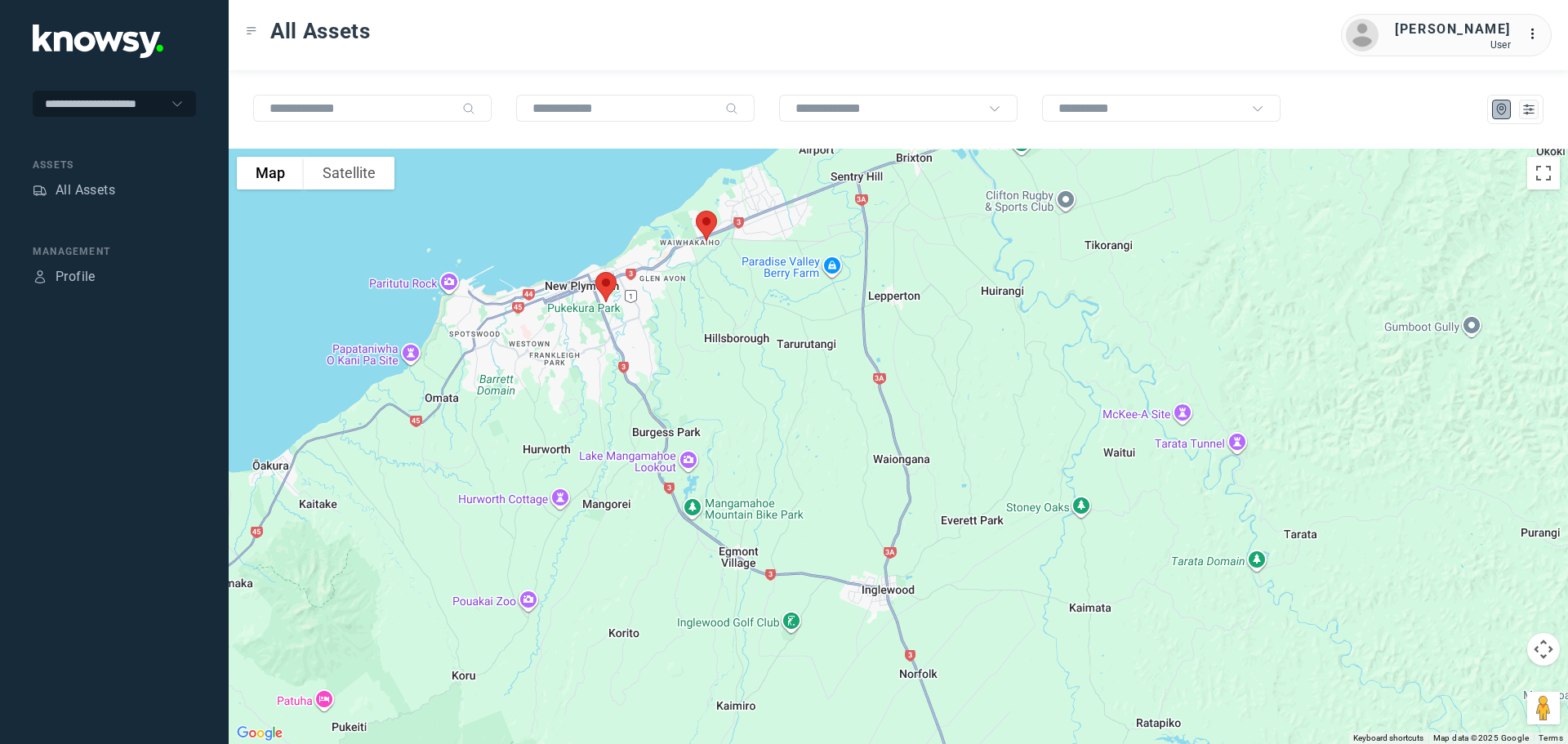
drag, startPoint x: 601, startPoint y: 384, endPoint x: 601, endPoint y: 394, distance: 10.0
click at [601, 394] on div at bounding box center [898, 446] width 1339 height 595
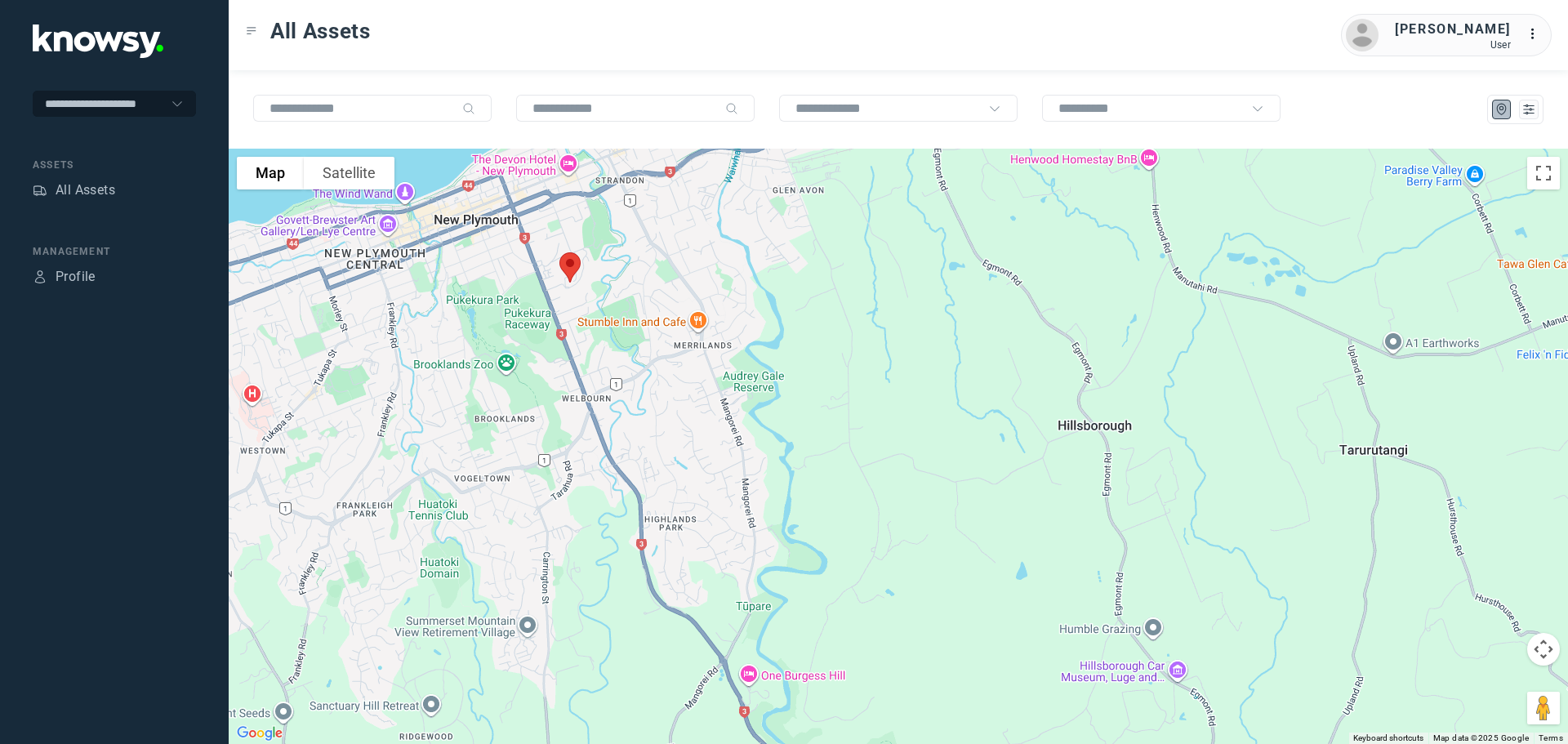
drag, startPoint x: 605, startPoint y: 303, endPoint x: 647, endPoint y: 409, distance: 114.0
click at [647, 409] on div at bounding box center [898, 446] width 1339 height 595
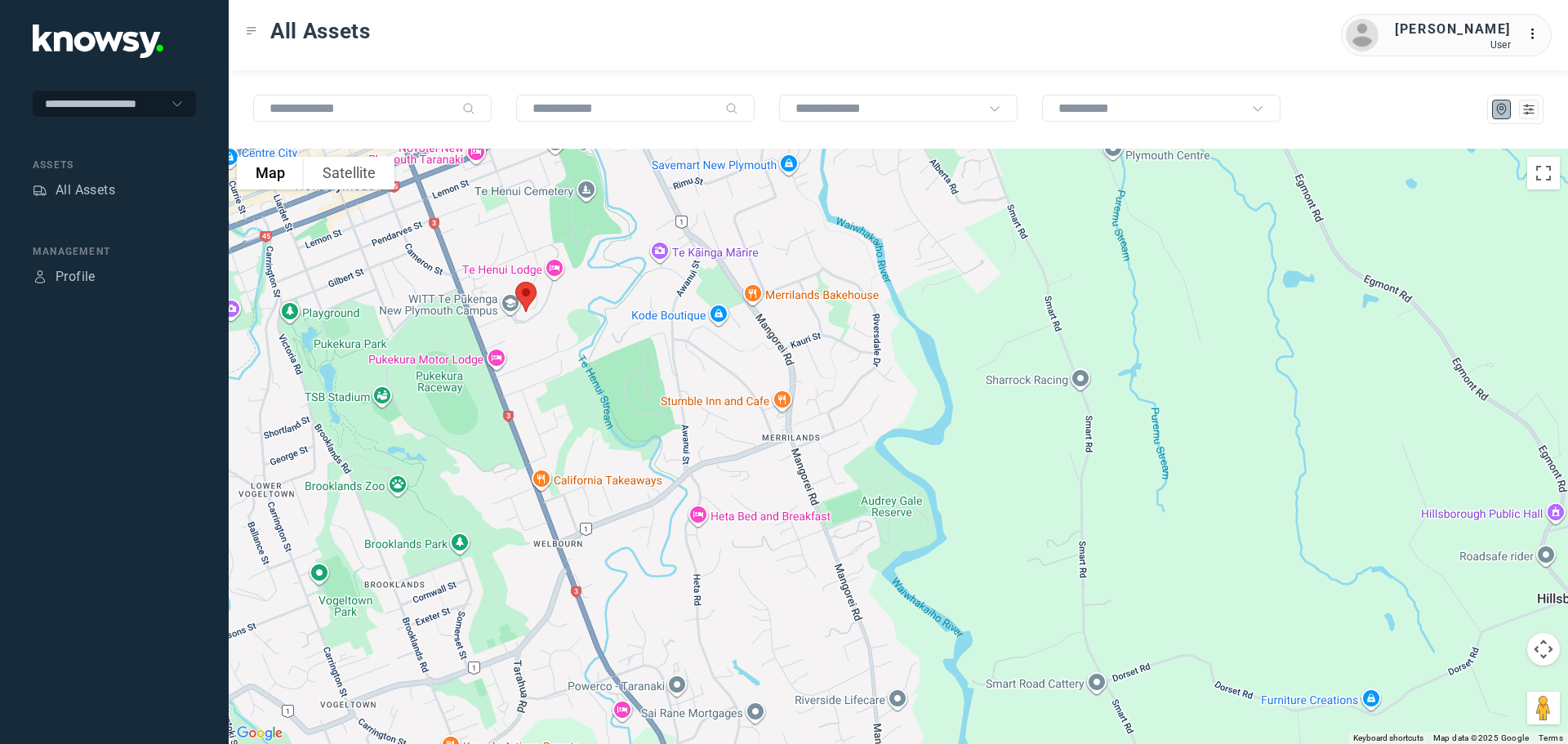
click at [526, 292] on img at bounding box center [526, 297] width 34 height 43
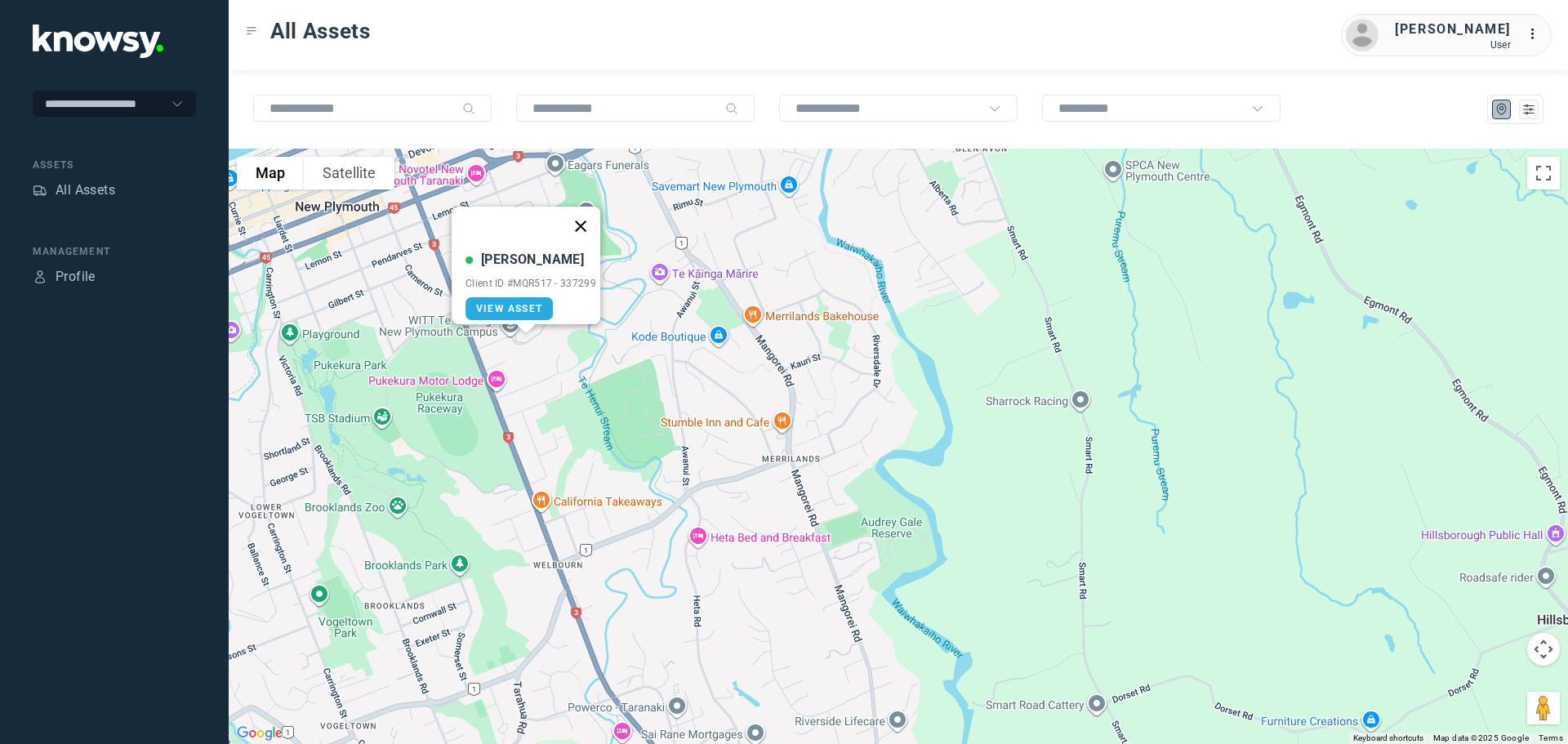
click at [581, 217] on button "Close" at bounding box center [581, 226] width 40 height 40
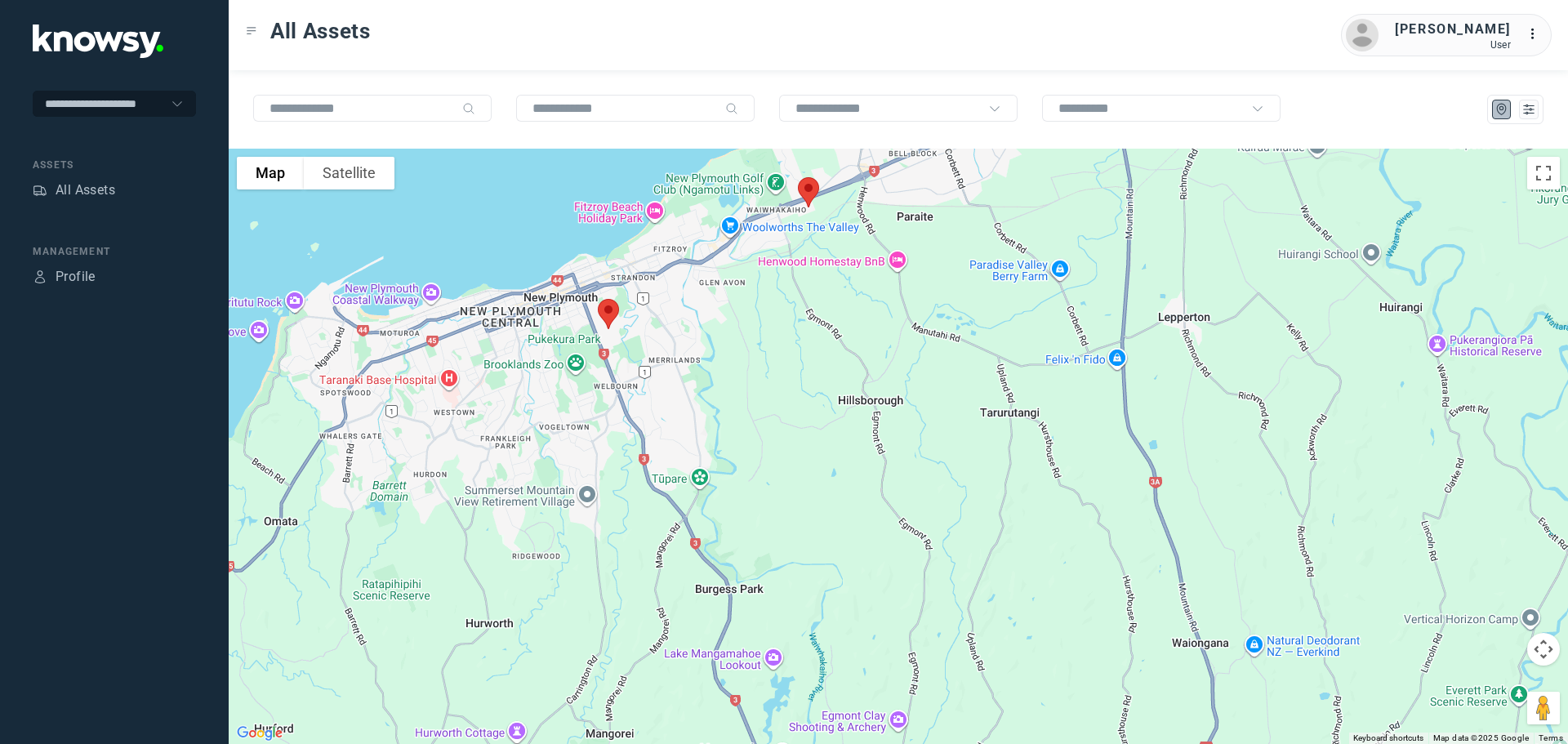
drag, startPoint x: 713, startPoint y: 300, endPoint x: 655, endPoint y: 372, distance: 92.5
click at [655, 372] on div "To navigate, press the arrow keys." at bounding box center [898, 446] width 1339 height 595
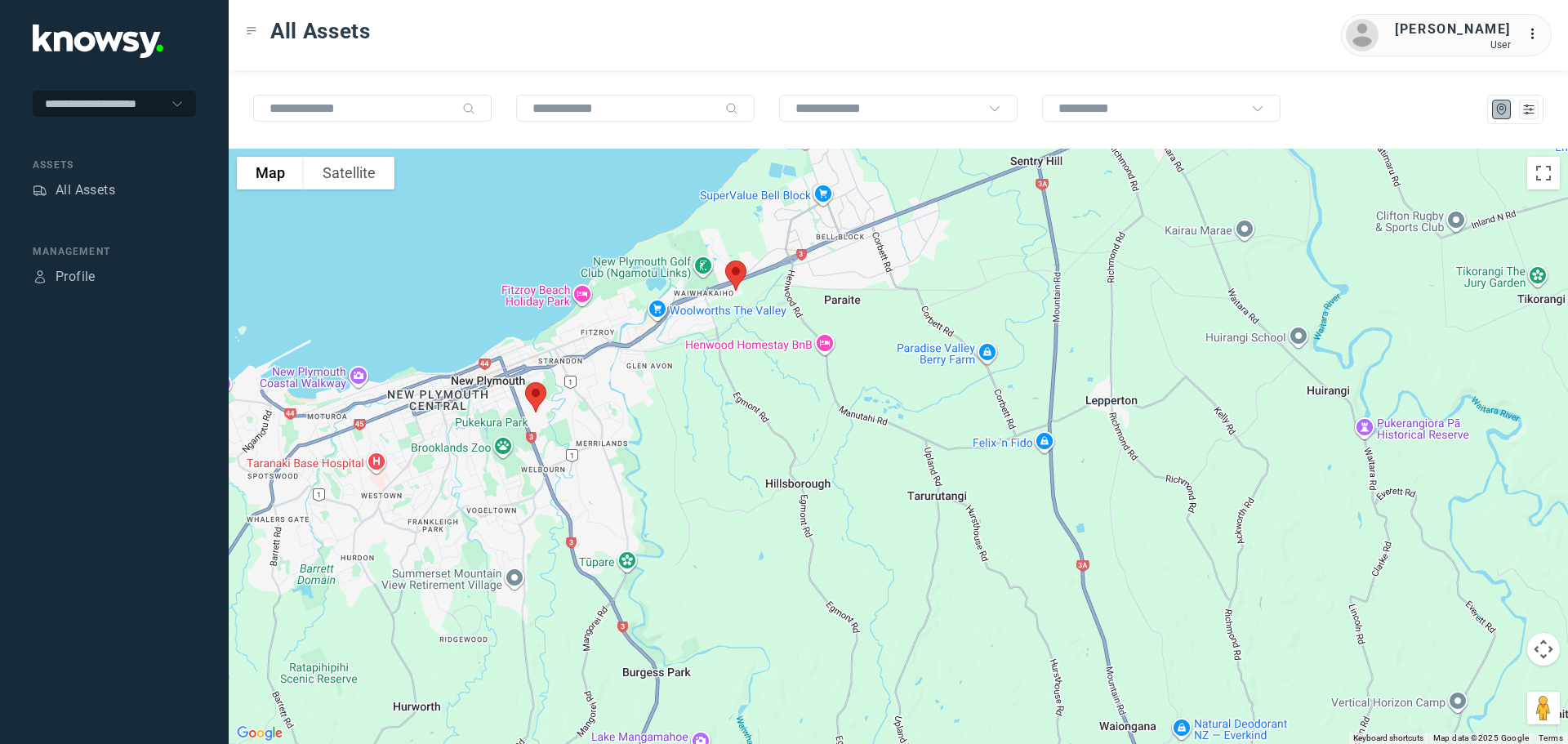
click at [735, 271] on img at bounding box center [735, 275] width 34 height 43
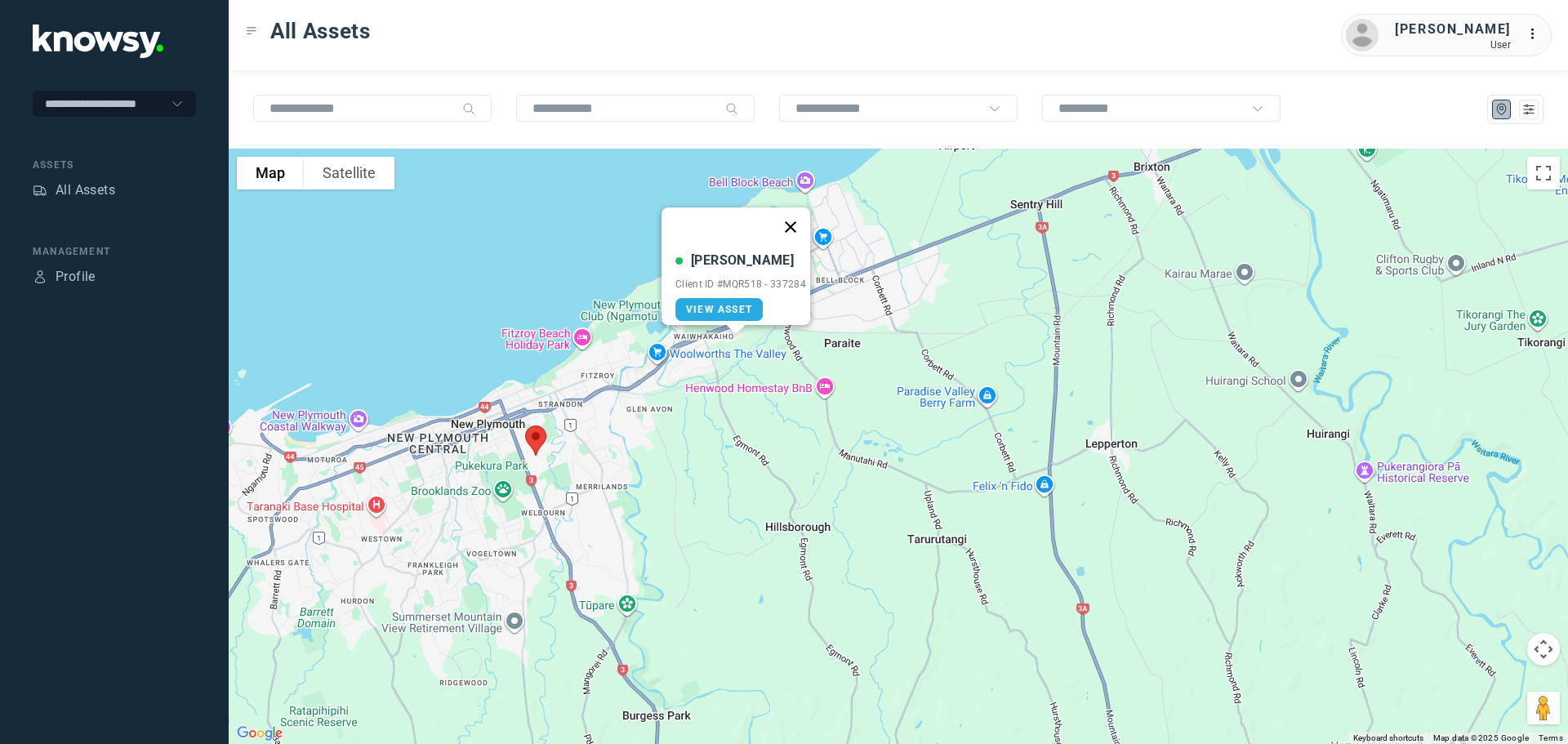
click at [794, 222] on button "Close" at bounding box center [790, 227] width 40 height 40
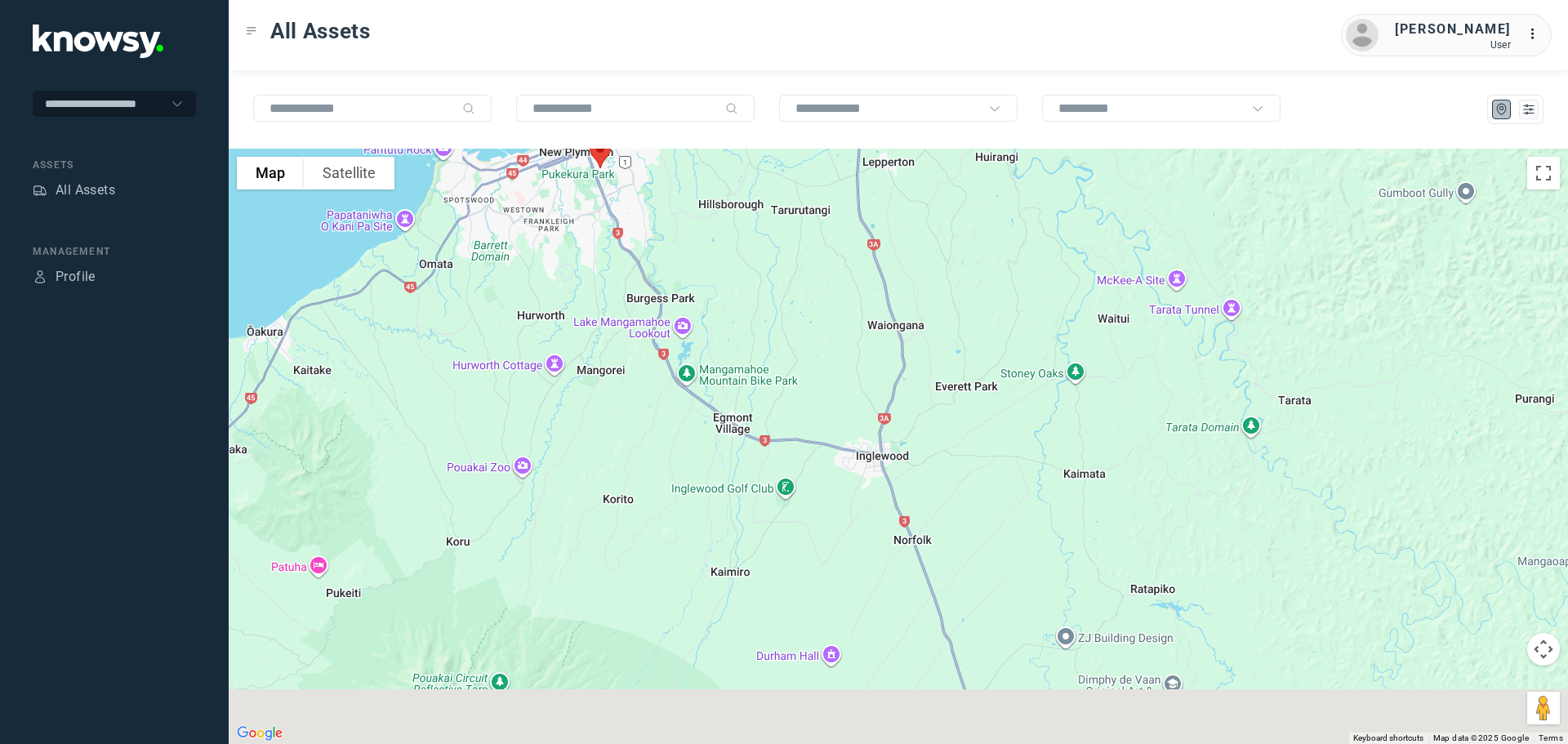
drag, startPoint x: 684, startPoint y: 510, endPoint x: 666, endPoint y: 143, distance: 367.4
click at [667, 144] on div "To navigate the map with touch gestures double-tap and hold your finger on the …" at bounding box center [898, 407] width 1339 height 673
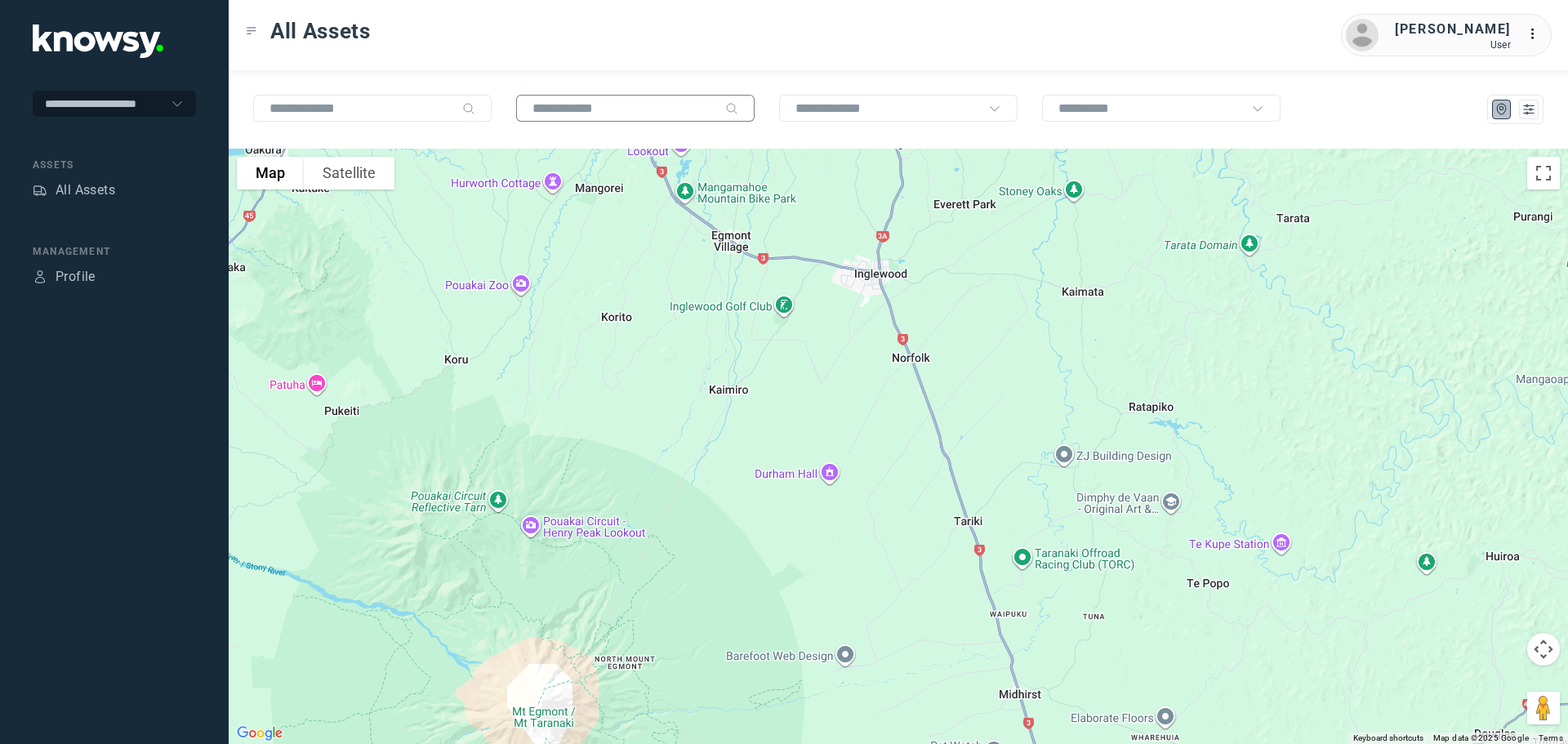
drag, startPoint x: 750, startPoint y: 395, endPoint x: 662, endPoint y: 117, distance: 291.6
click at [669, 131] on div "To navigate the map with touch gestures double-tap and hold your finger on the …" at bounding box center [898, 407] width 1339 height 673
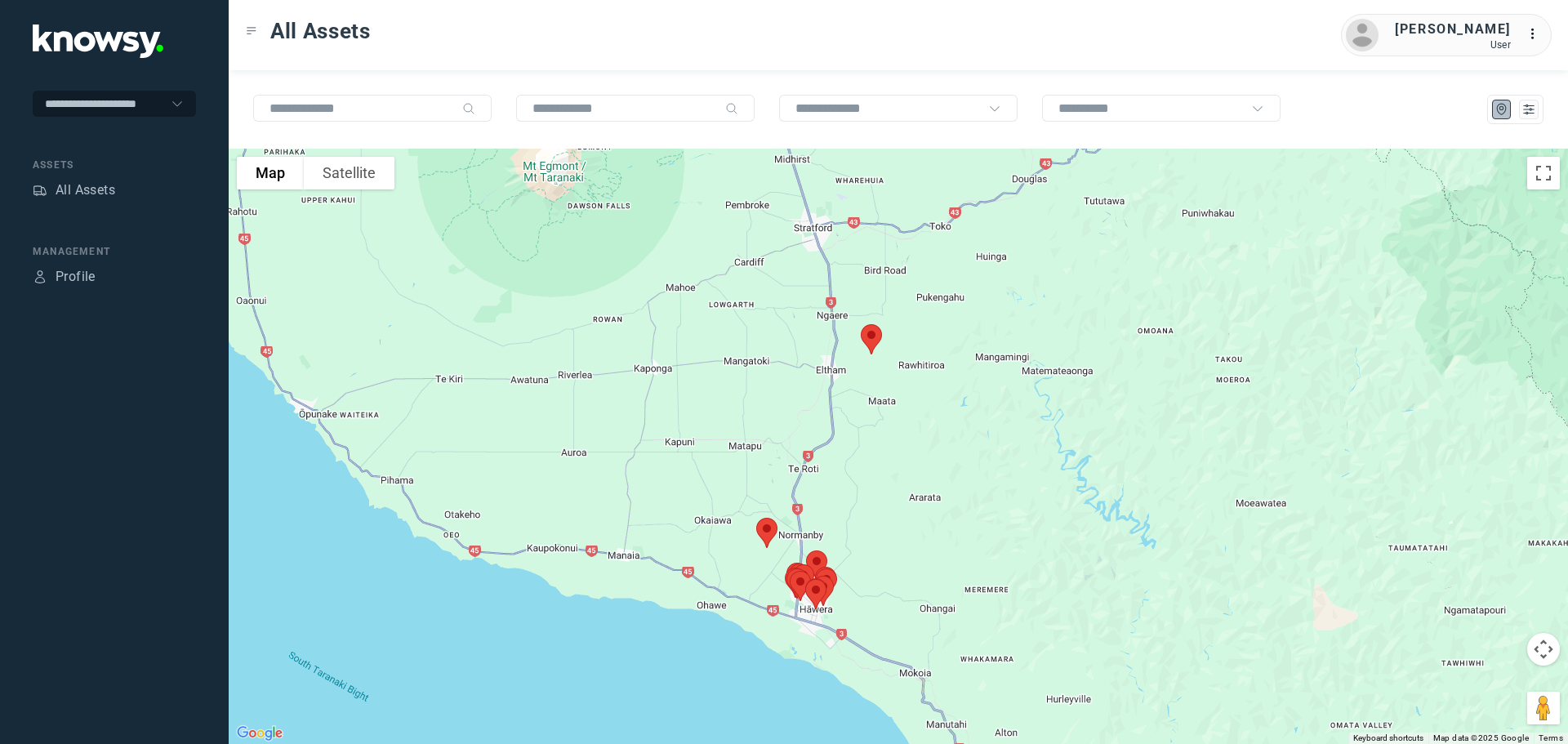
drag, startPoint x: 766, startPoint y: 440, endPoint x: 750, endPoint y: 282, distance: 158.8
click at [752, 283] on div at bounding box center [898, 446] width 1339 height 595
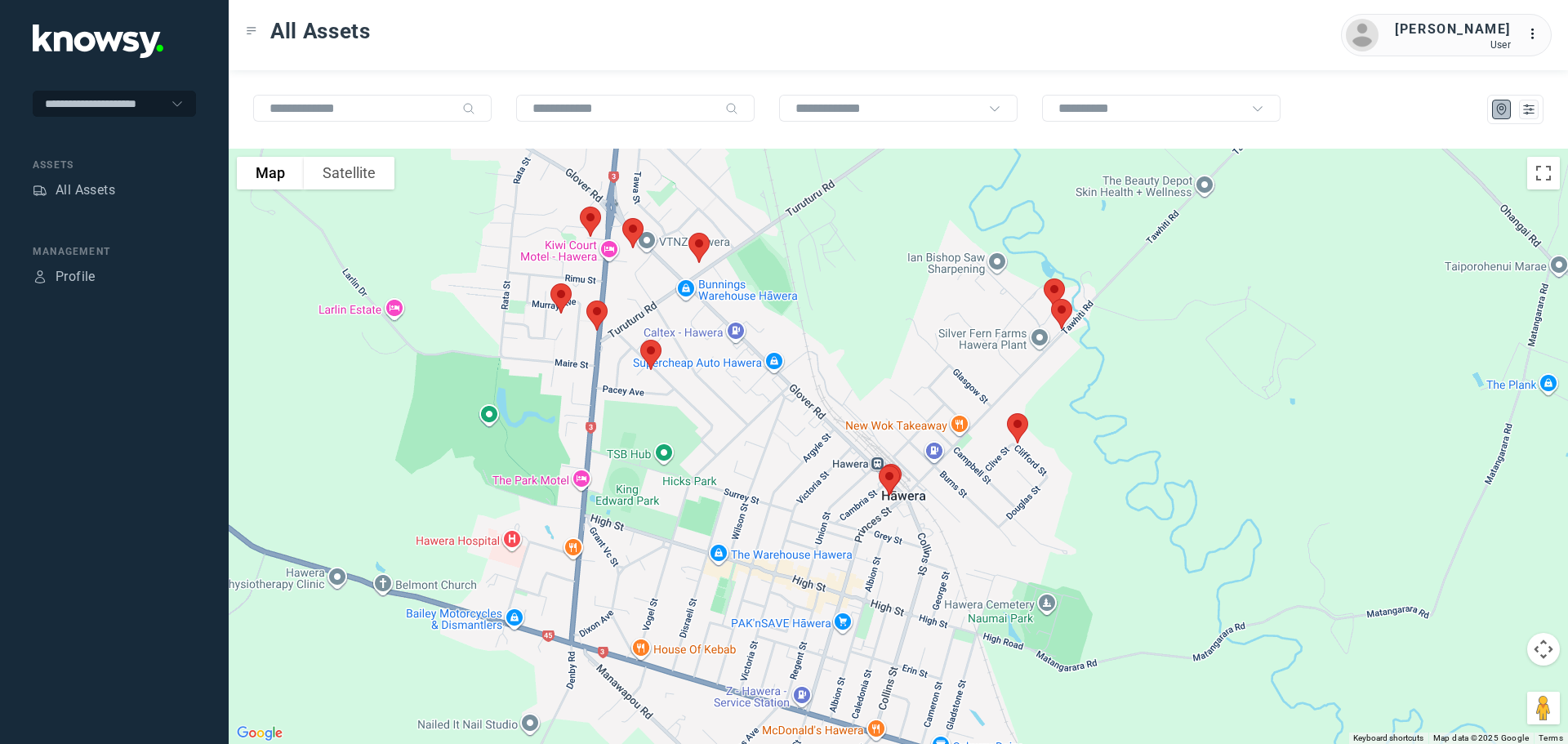
drag, startPoint x: 767, startPoint y: 260, endPoint x: 830, endPoint y: 137, distance: 138.2
click at [830, 137] on div "To navigate the map with touch gestures double-tap and hold your finger on the …" at bounding box center [898, 407] width 1339 height 673
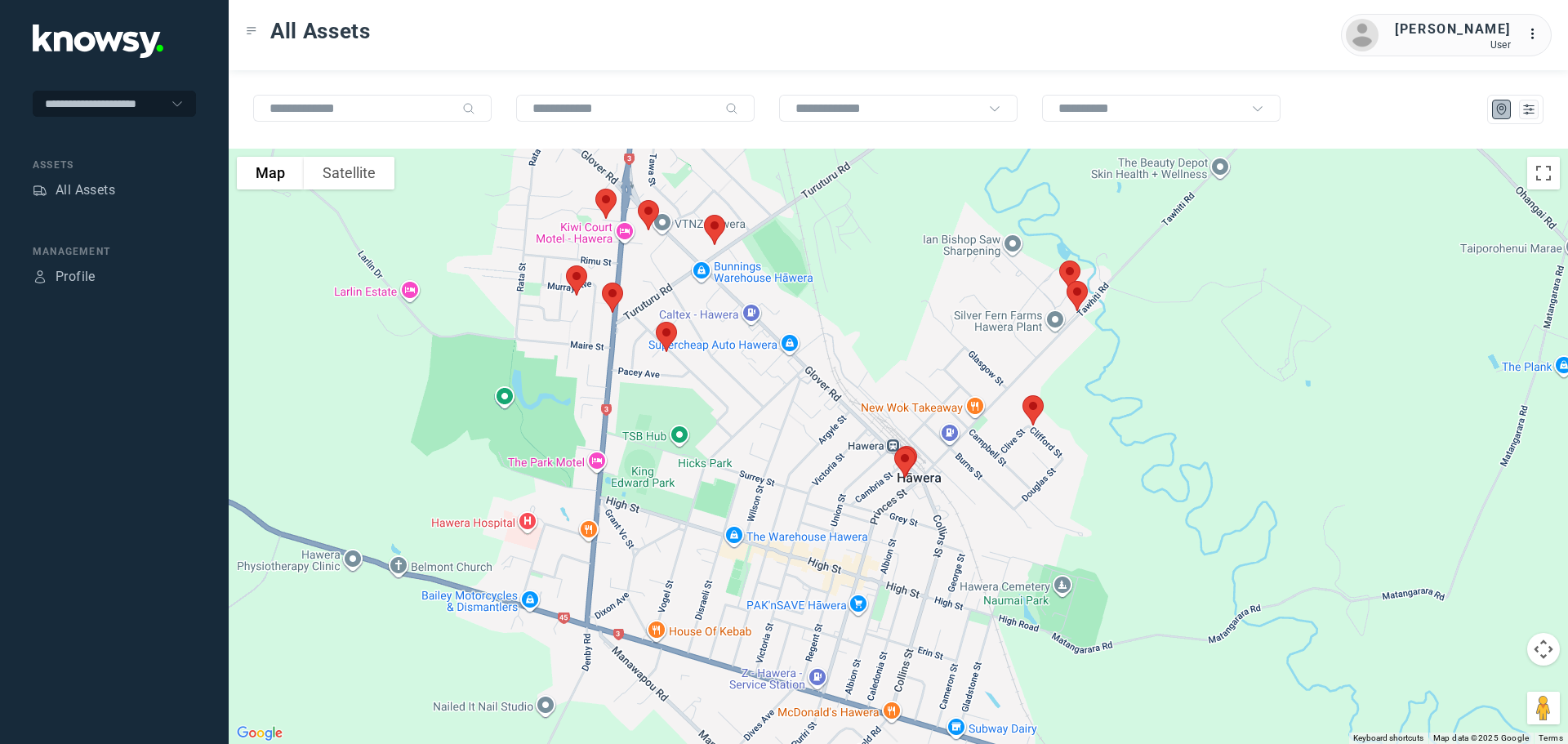
click at [572, 269] on img at bounding box center [576, 280] width 34 height 43
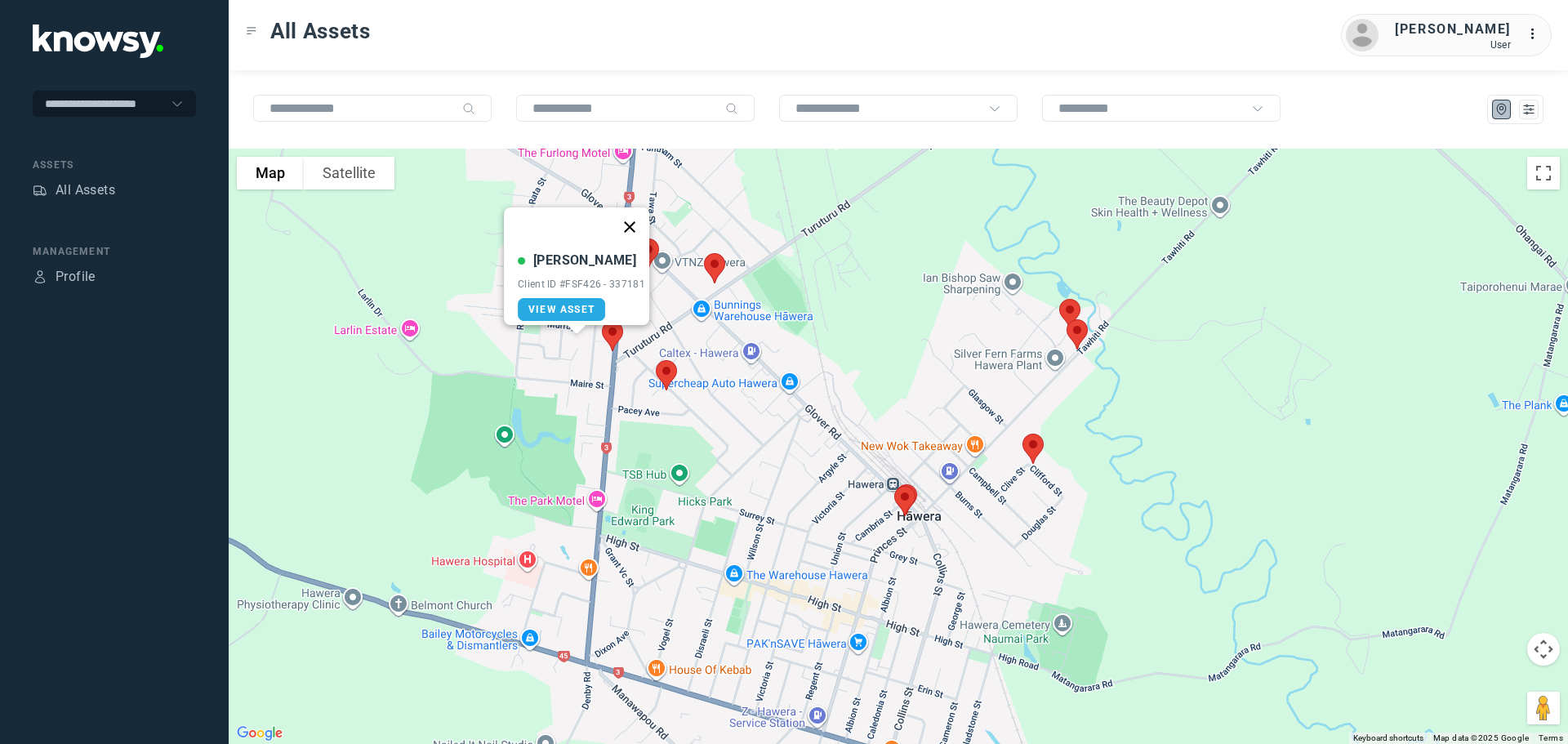
click at [635, 215] on button "Close" at bounding box center [630, 227] width 40 height 40
click at [613, 330] on img at bounding box center [612, 335] width 34 height 43
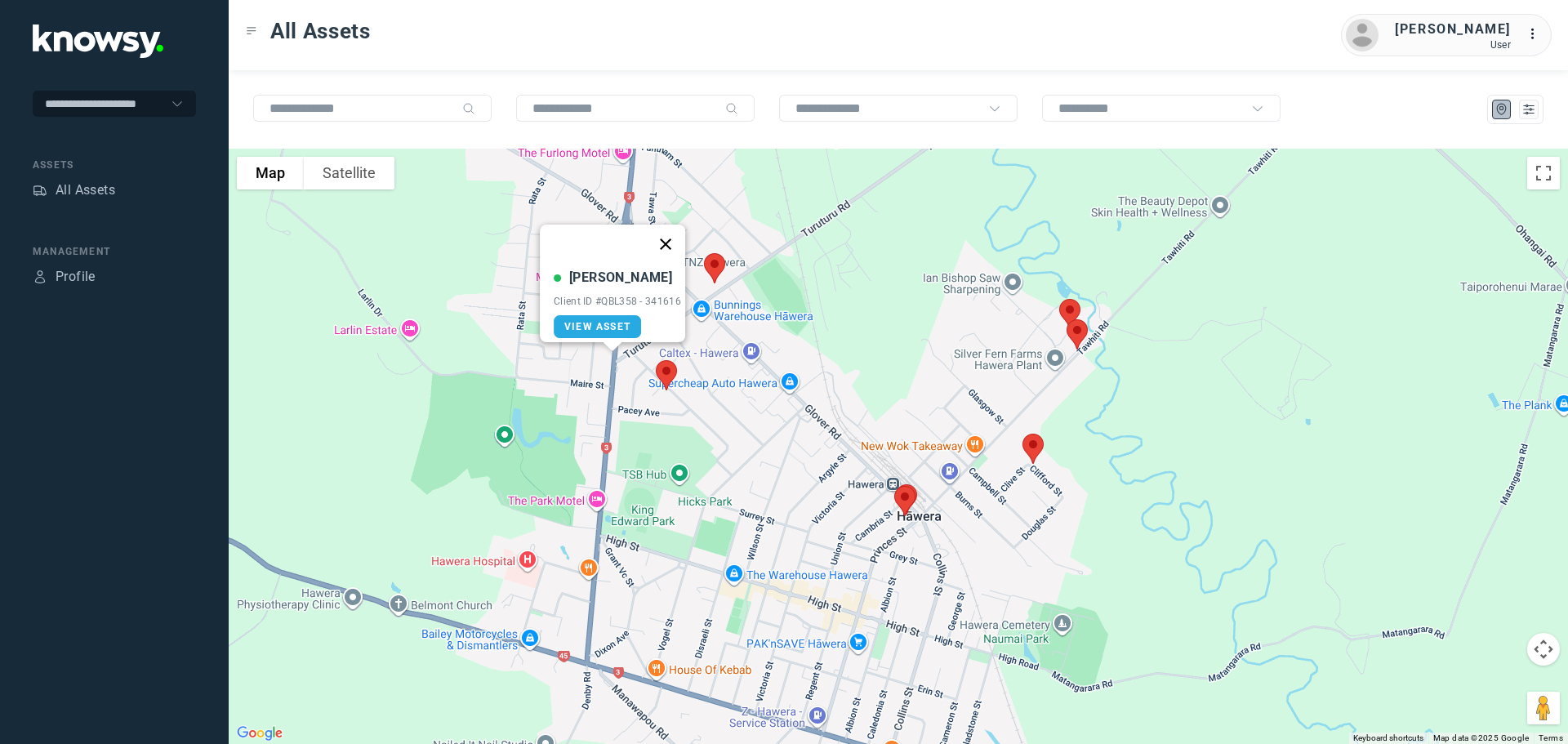
click at [669, 231] on button "Close" at bounding box center [666, 244] width 40 height 40
click at [668, 369] on img at bounding box center [667, 375] width 34 height 43
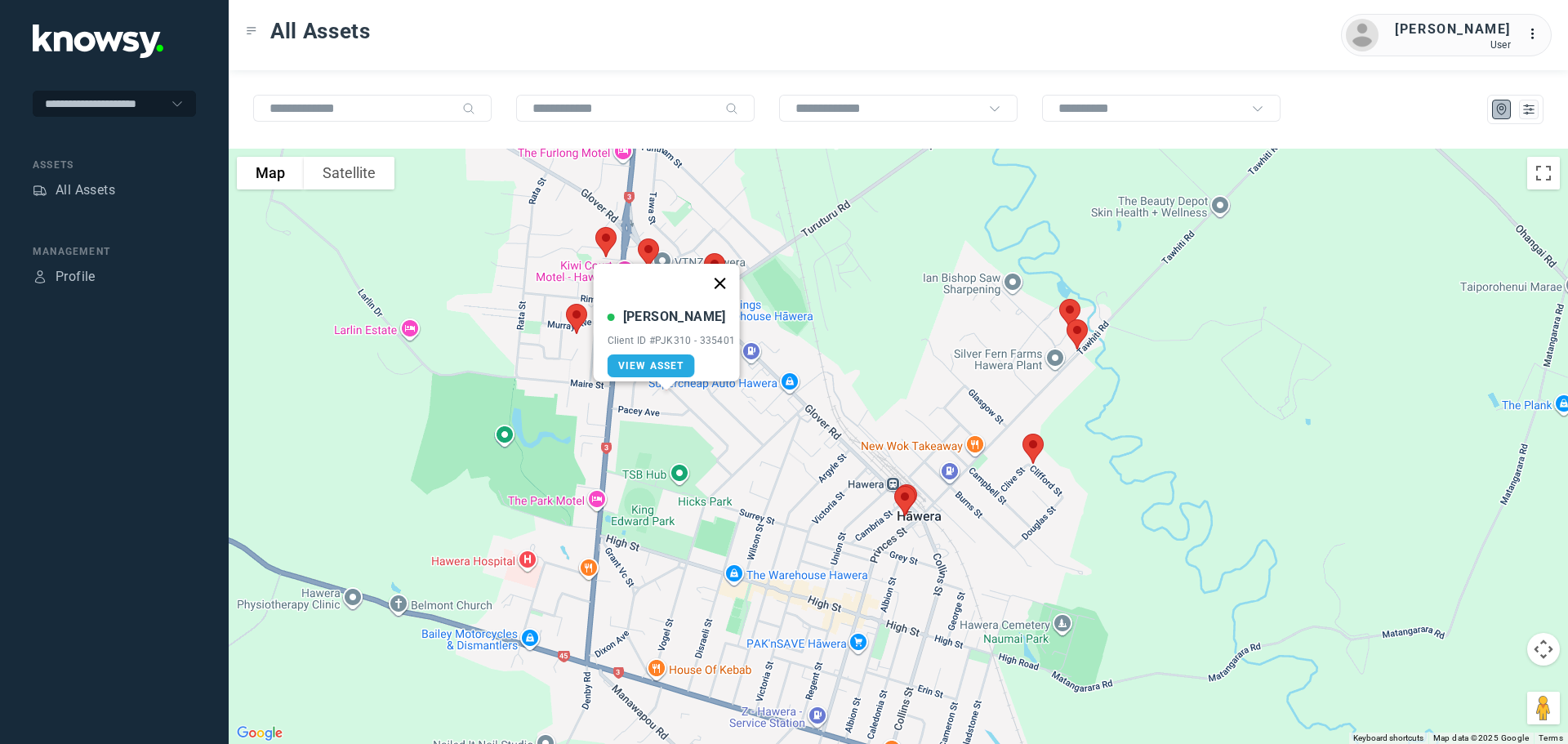
click at [722, 268] on button "Close" at bounding box center [720, 284] width 40 height 40
click at [650, 254] on img at bounding box center [649, 254] width 34 height 43
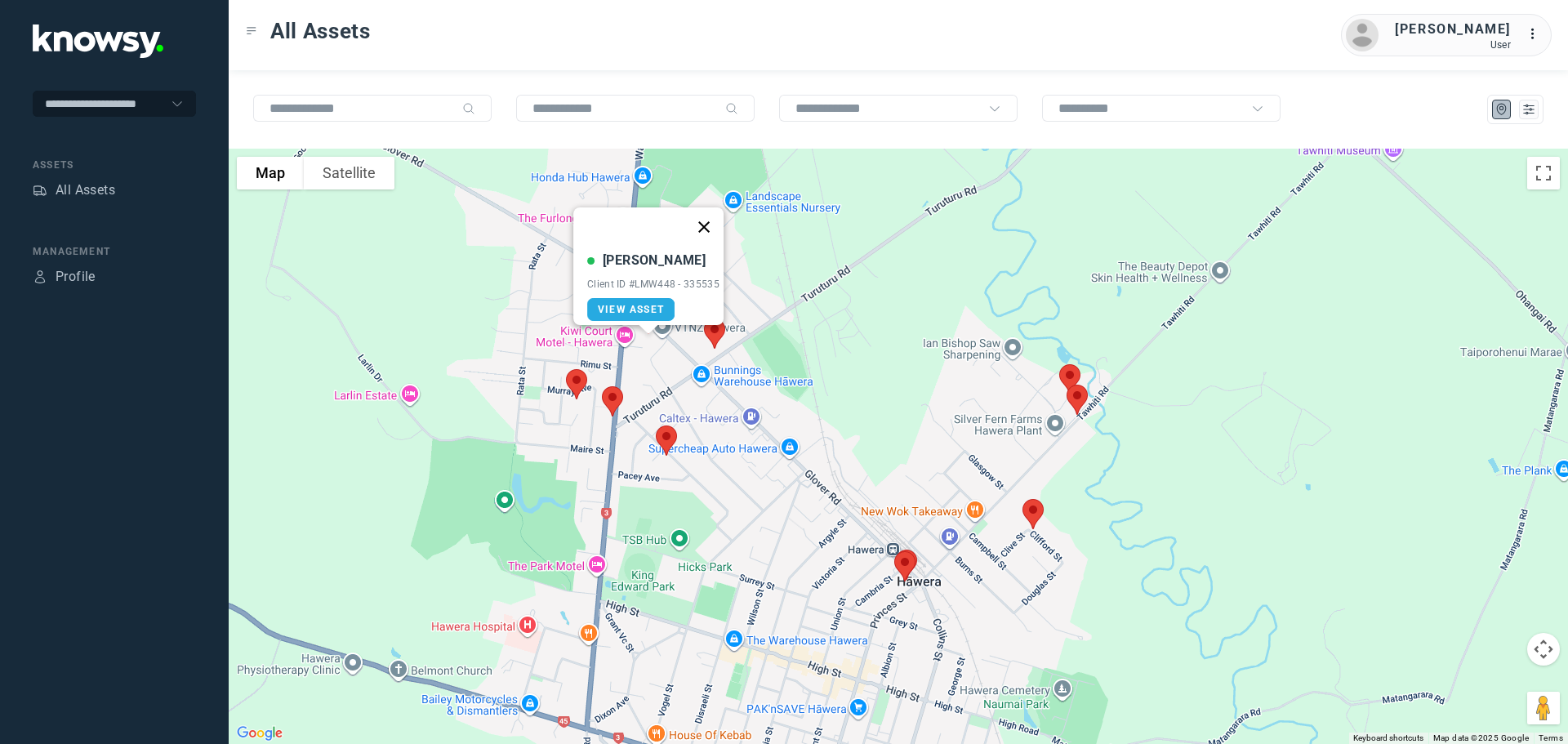
click at [704, 221] on button "Close" at bounding box center [704, 227] width 40 height 40
click at [716, 330] on img at bounding box center [715, 334] width 34 height 43
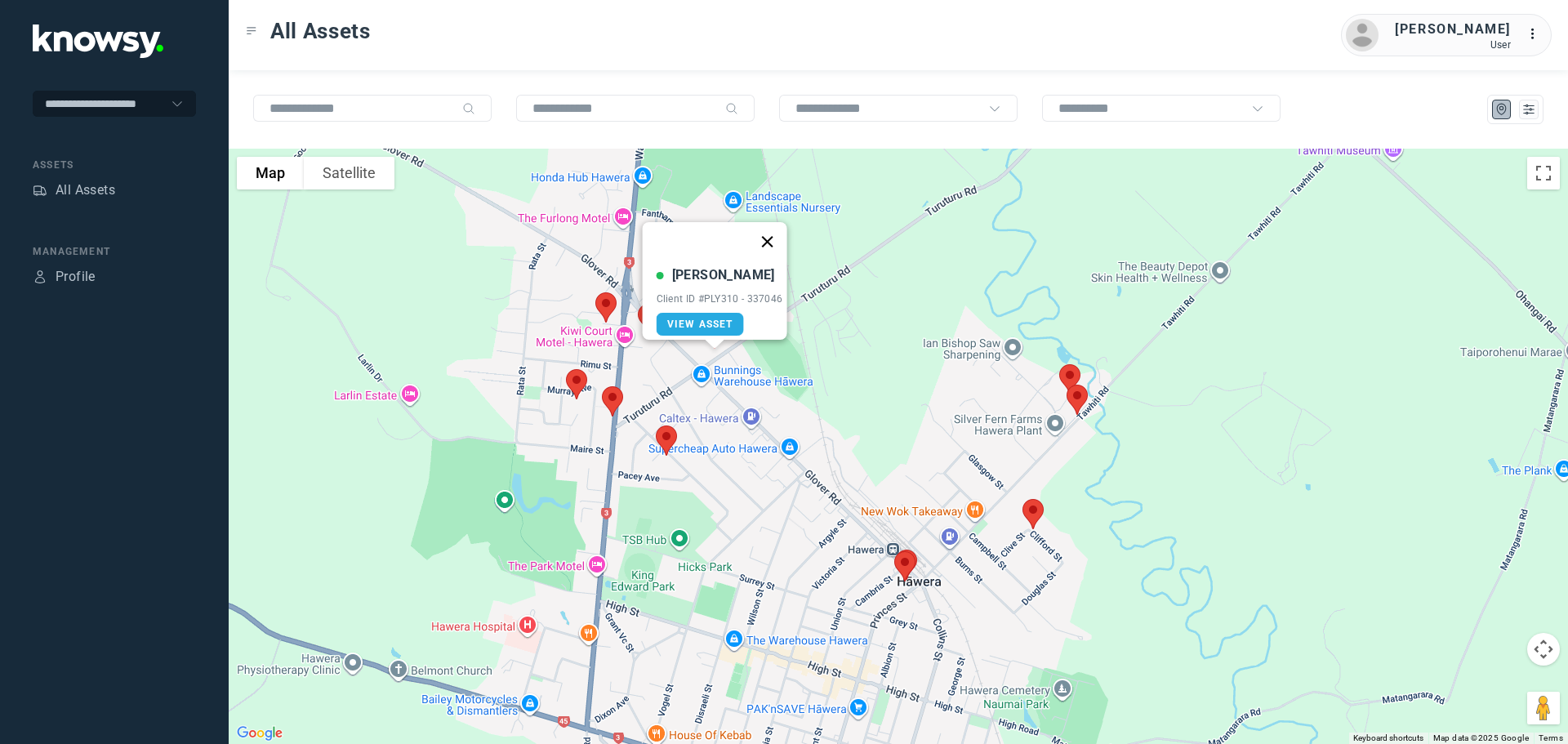
click at [772, 231] on button "Close" at bounding box center [767, 242] width 40 height 40
click at [906, 562] on img at bounding box center [905, 566] width 34 height 43
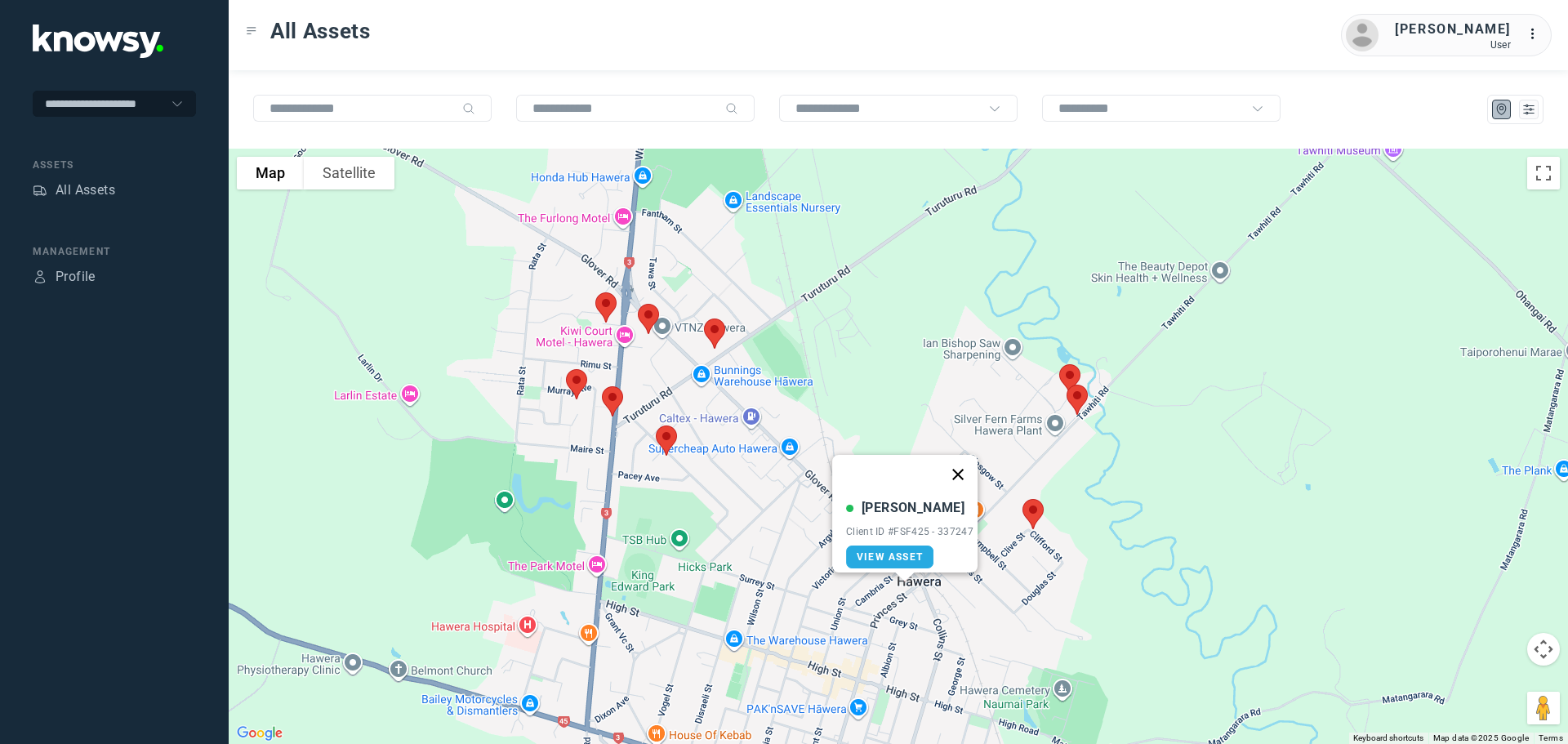
click at [959, 464] on button "Close" at bounding box center [958, 475] width 40 height 40
click at [1030, 508] on img at bounding box center [1033, 513] width 34 height 43
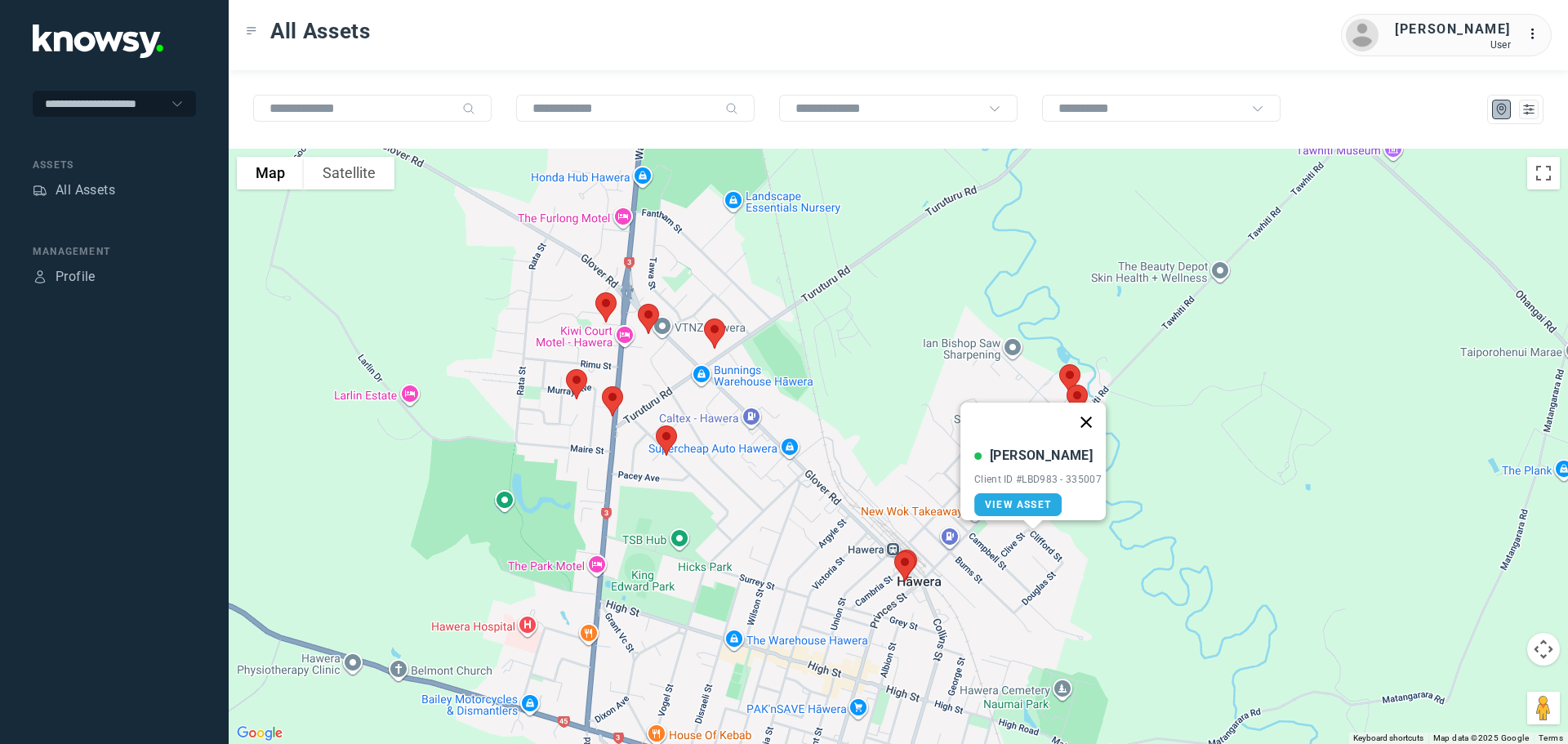
click at [1090, 410] on button "Close" at bounding box center [1086, 422] width 40 height 40
click at [1081, 396] on img at bounding box center [1077, 400] width 34 height 43
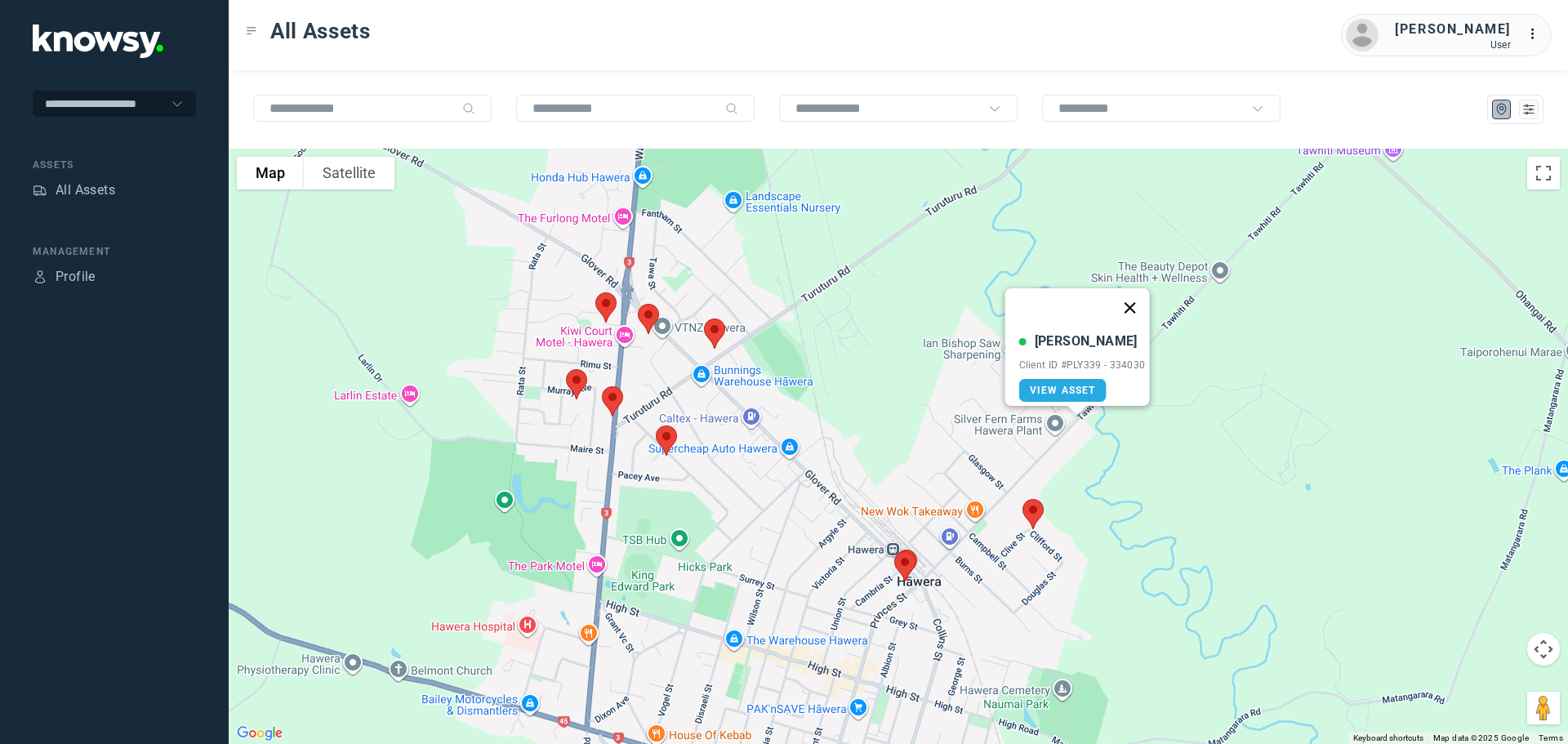
click at [1137, 297] on button "Close" at bounding box center [1129, 308] width 40 height 40
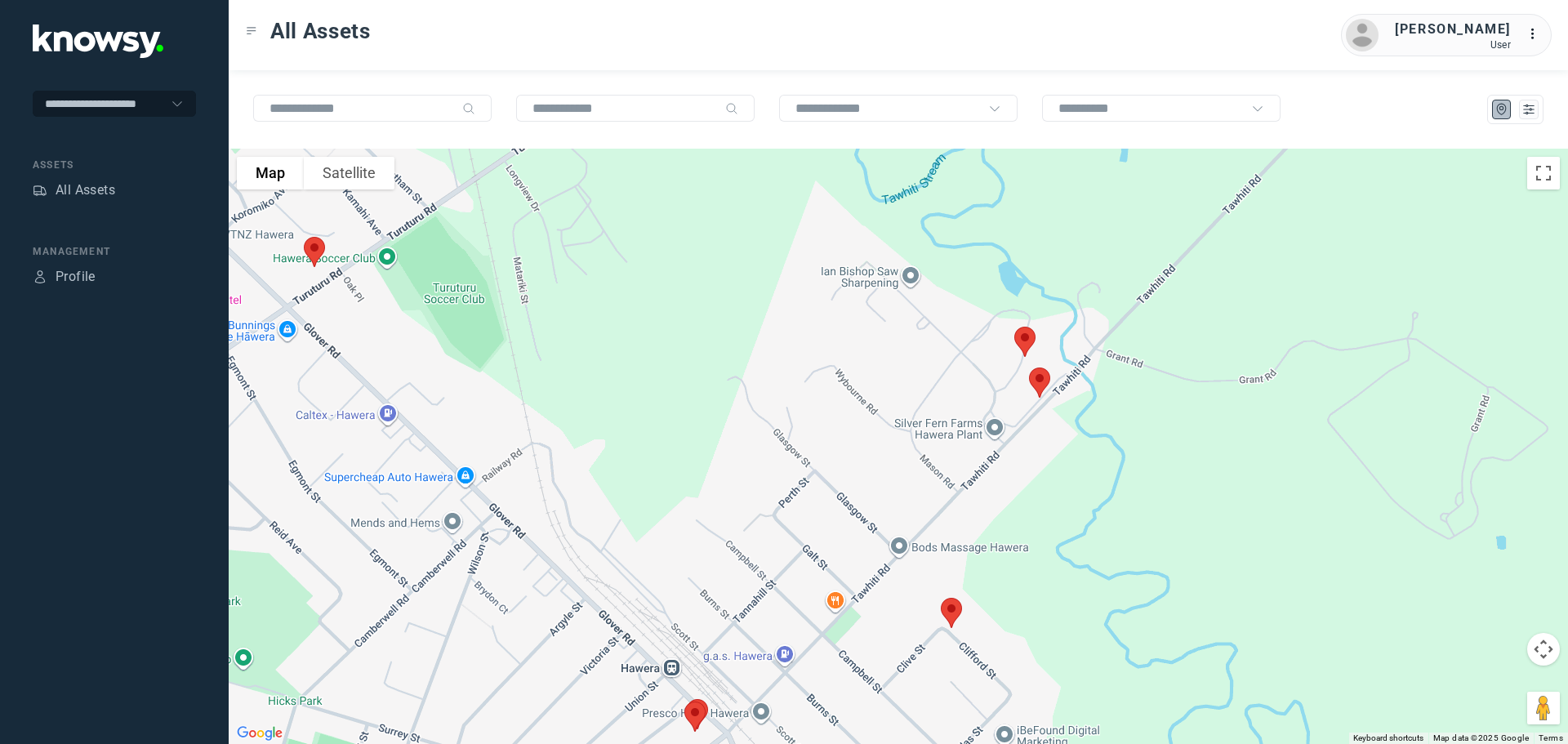
click at [1024, 341] on img at bounding box center [1024, 341] width 34 height 43
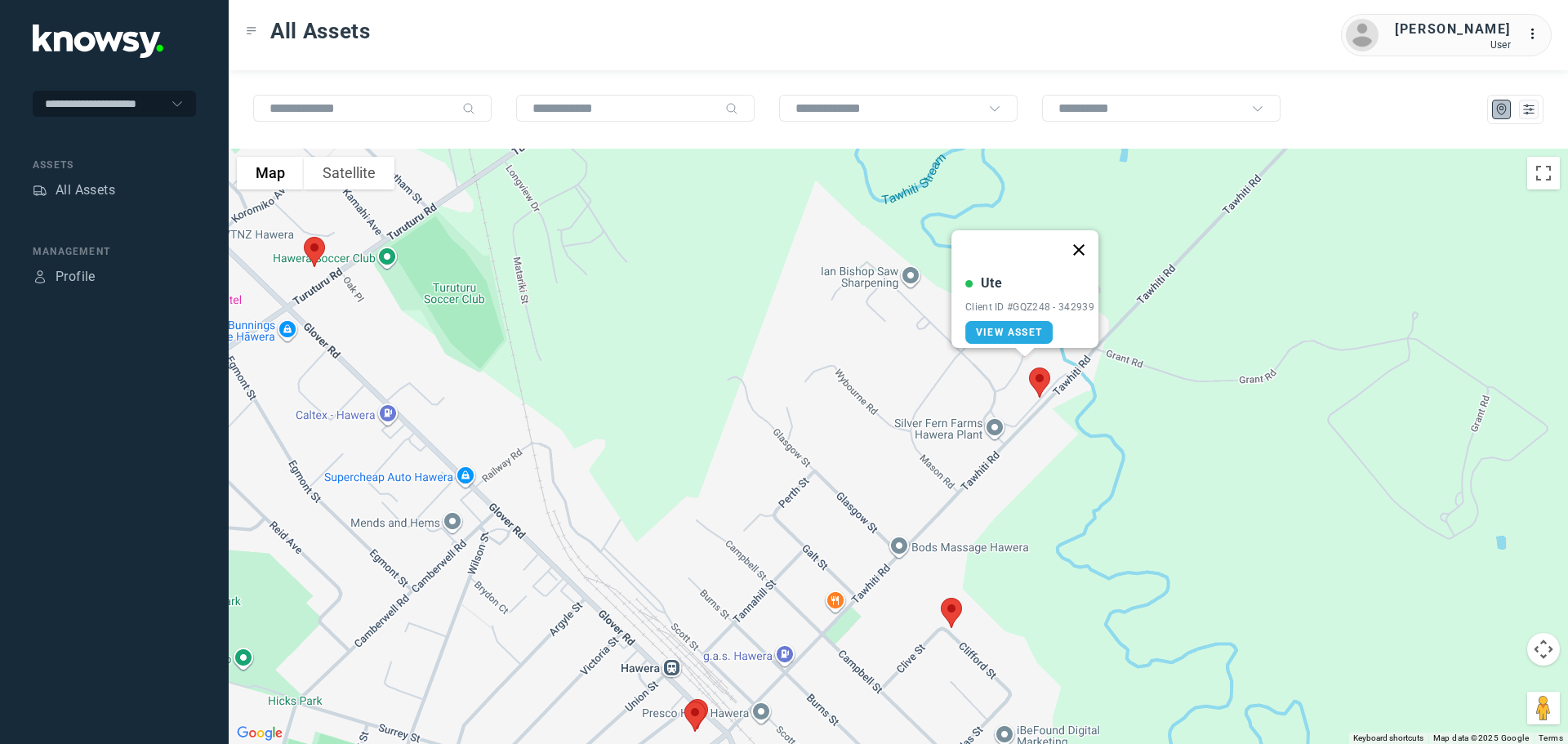
click at [1088, 240] on button "Close" at bounding box center [1079, 250] width 40 height 40
